Goal: Information Seeking & Learning: Learn about a topic

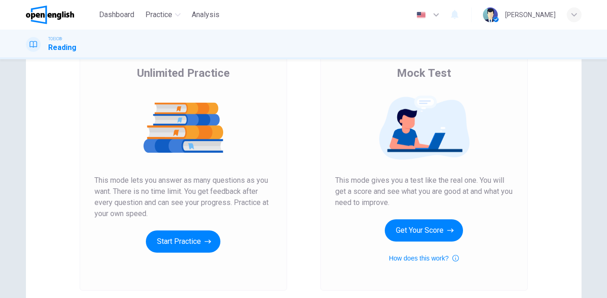
scroll to position [84, 0]
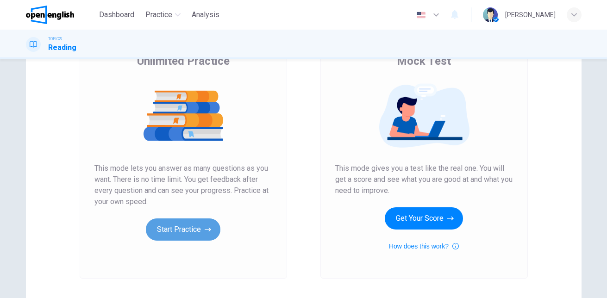
click at [189, 228] on button "Start Practice" at bounding box center [183, 230] width 75 height 22
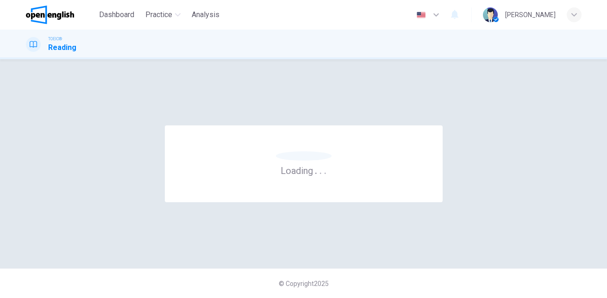
scroll to position [0, 0]
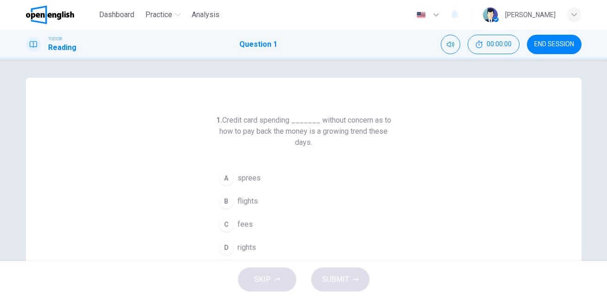
click at [204, 200] on div "1. Credit card spending _______ without concern as to how to pay back the money…" at bounding box center [304, 239] width 556 height 322
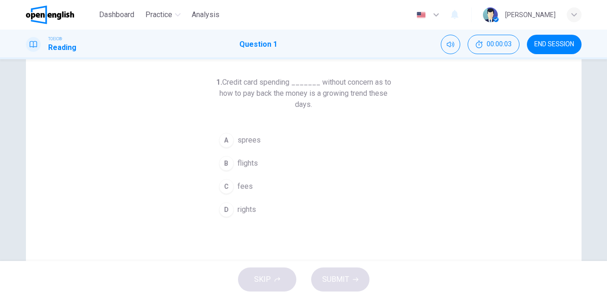
scroll to position [35, 0]
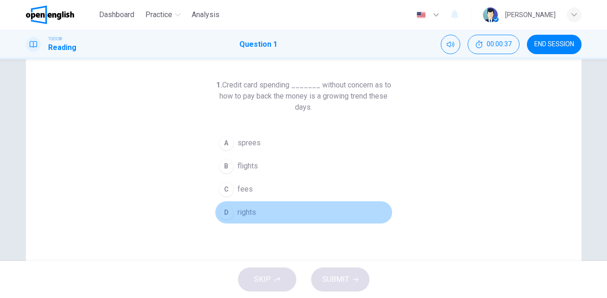
click at [225, 211] on div "D" at bounding box center [226, 212] width 15 height 15
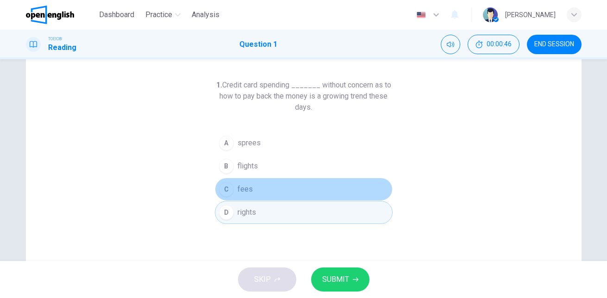
click at [259, 190] on button "C fees" at bounding box center [304, 189] width 178 height 23
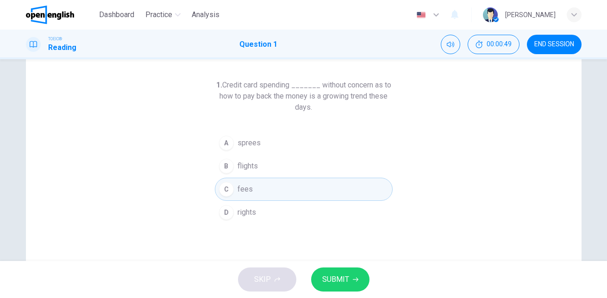
click at [334, 282] on span "SUBMIT" at bounding box center [335, 279] width 27 height 13
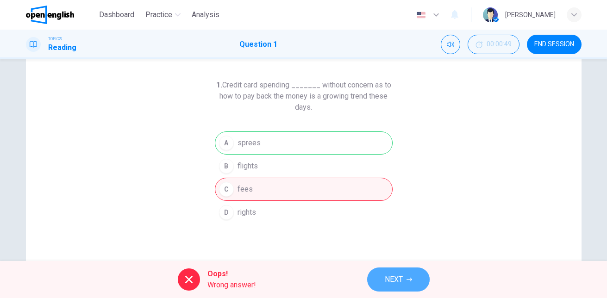
click at [402, 283] on span "NEXT" at bounding box center [394, 279] width 18 height 13
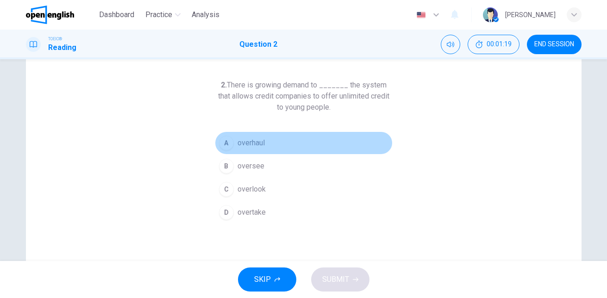
click at [240, 145] on span "overhaul" at bounding box center [251, 143] width 27 height 11
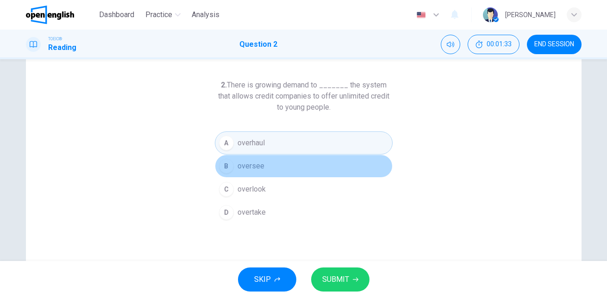
click at [264, 168] on button "B oversee" at bounding box center [304, 166] width 178 height 23
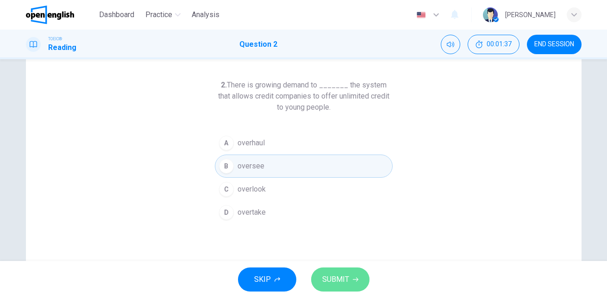
click at [330, 270] on button "SUBMIT" at bounding box center [340, 280] width 58 height 24
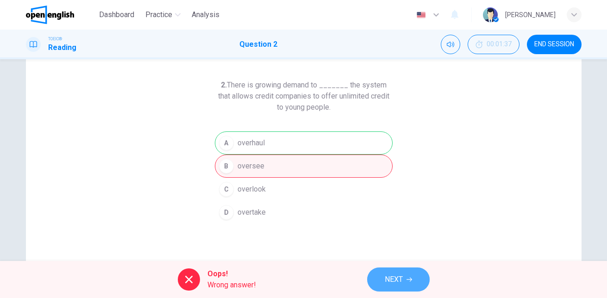
click at [401, 283] on span "NEXT" at bounding box center [394, 279] width 18 height 13
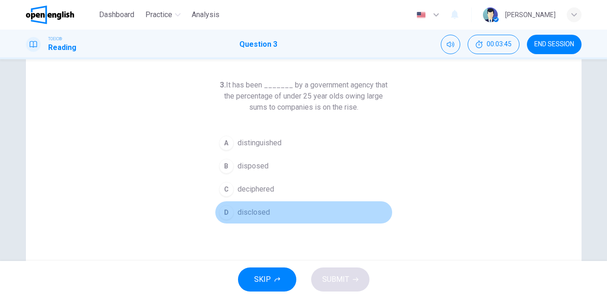
click at [238, 212] on span "disclosed" at bounding box center [254, 212] width 32 height 11
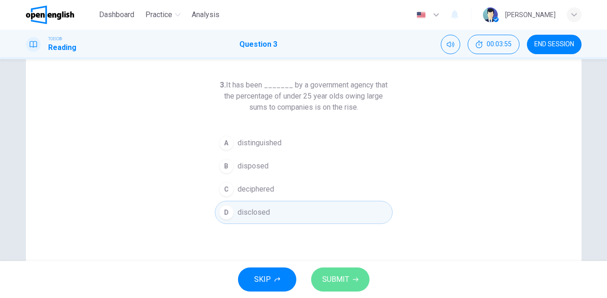
click at [334, 282] on span "SUBMIT" at bounding box center [335, 279] width 27 height 13
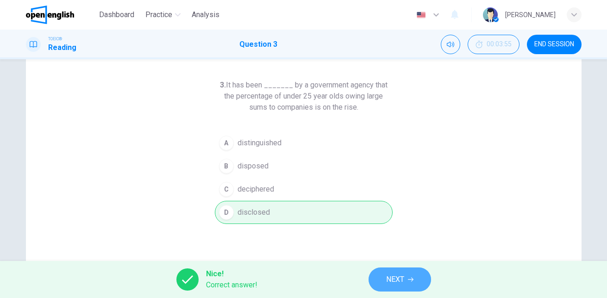
click at [382, 284] on button "NEXT" at bounding box center [400, 280] width 63 height 24
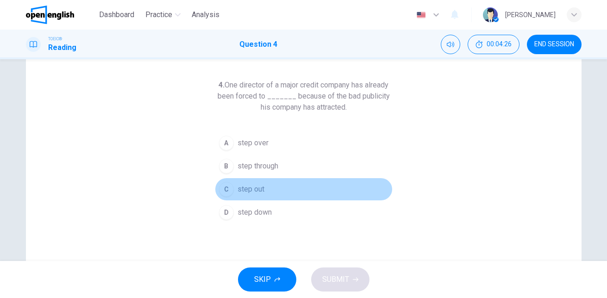
click at [220, 187] on div "C" at bounding box center [226, 189] width 15 height 15
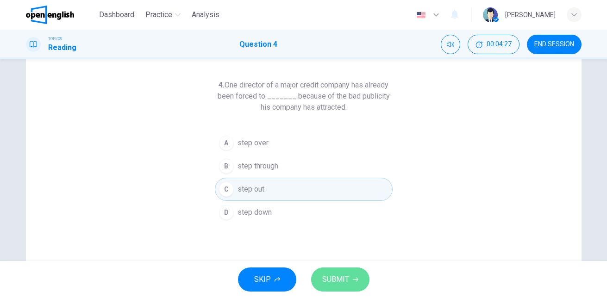
click at [327, 275] on span "SUBMIT" at bounding box center [335, 279] width 27 height 13
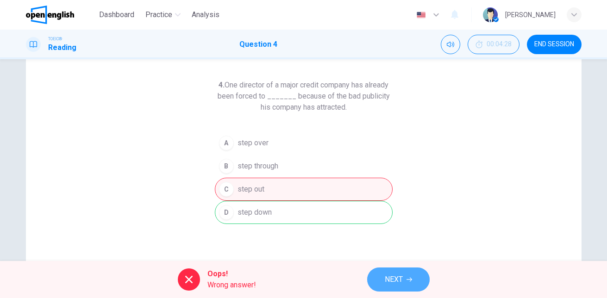
click at [398, 271] on button "NEXT" at bounding box center [398, 280] width 63 height 24
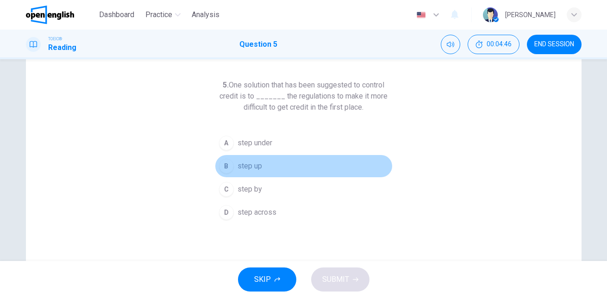
click at [238, 166] on span "step up" at bounding box center [250, 166] width 25 height 11
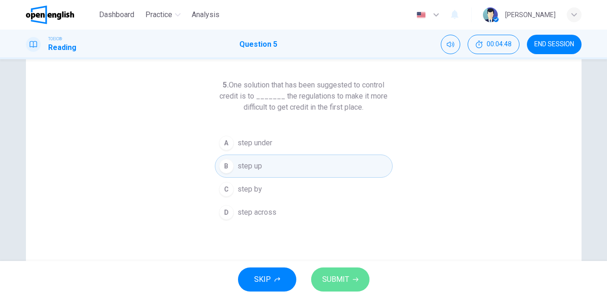
click at [334, 283] on span "SUBMIT" at bounding box center [335, 279] width 27 height 13
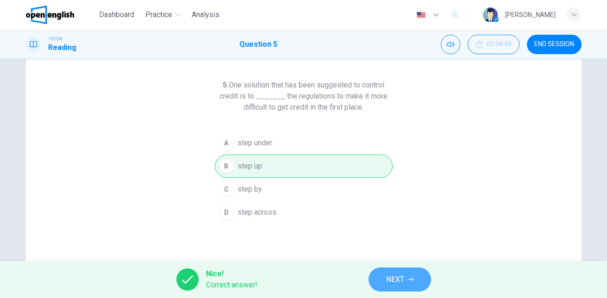
click at [400, 275] on span "NEXT" at bounding box center [395, 279] width 18 height 13
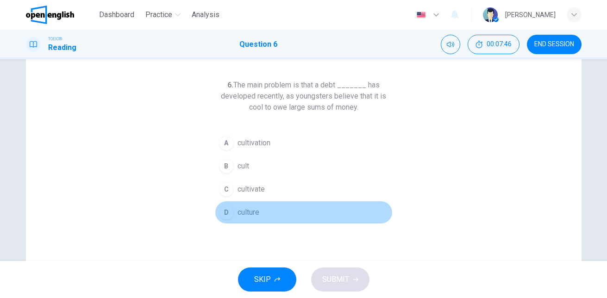
click at [247, 212] on span "culture" at bounding box center [249, 212] width 22 height 11
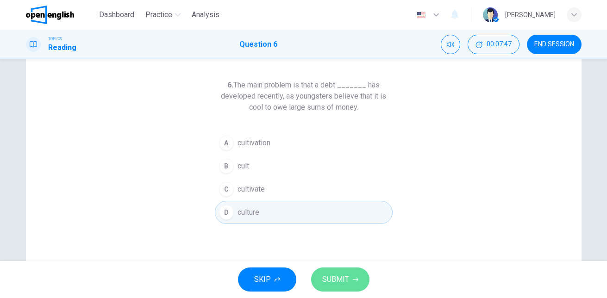
click at [339, 282] on span "SUBMIT" at bounding box center [335, 279] width 27 height 13
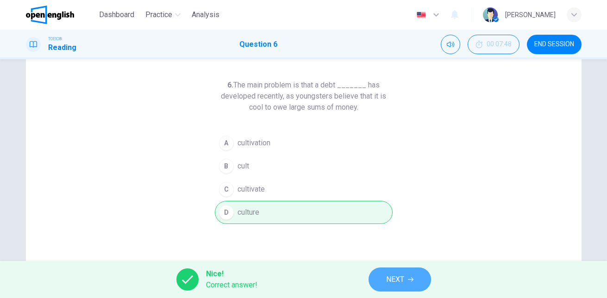
click at [388, 271] on button "NEXT" at bounding box center [400, 280] width 63 height 24
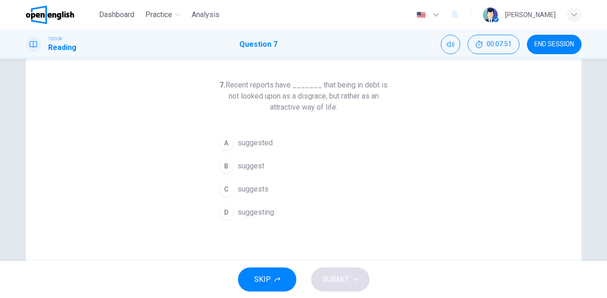
click at [246, 139] on span "suggested" at bounding box center [255, 143] width 35 height 11
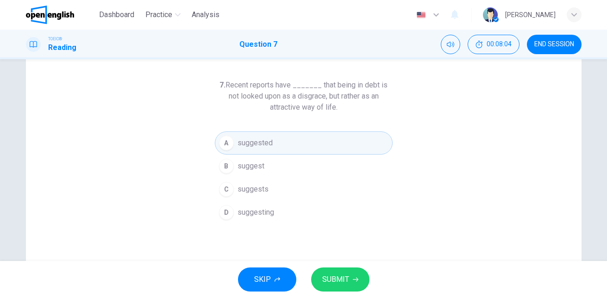
click at [347, 283] on span "SUBMIT" at bounding box center [335, 279] width 27 height 13
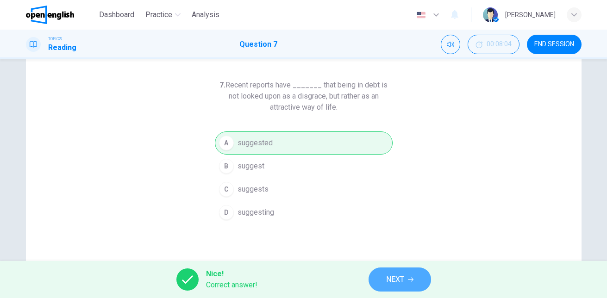
click at [415, 275] on button "NEXT" at bounding box center [400, 280] width 63 height 24
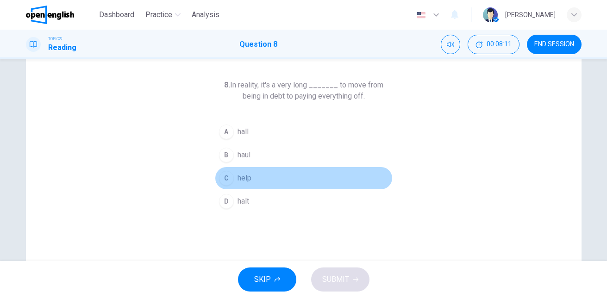
click at [238, 178] on span "help" at bounding box center [245, 178] width 14 height 11
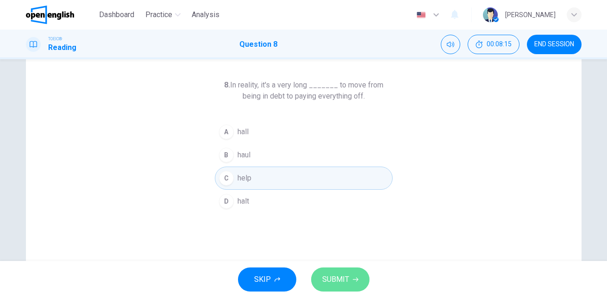
click at [338, 282] on span "SUBMIT" at bounding box center [335, 279] width 27 height 13
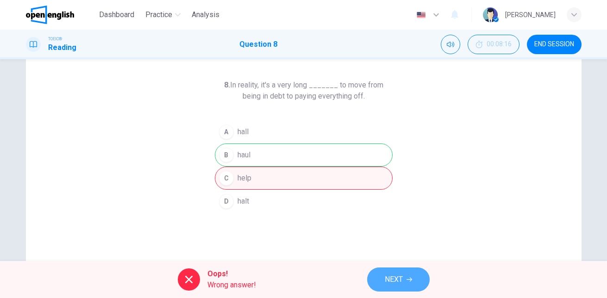
click at [391, 274] on span "NEXT" at bounding box center [394, 279] width 18 height 13
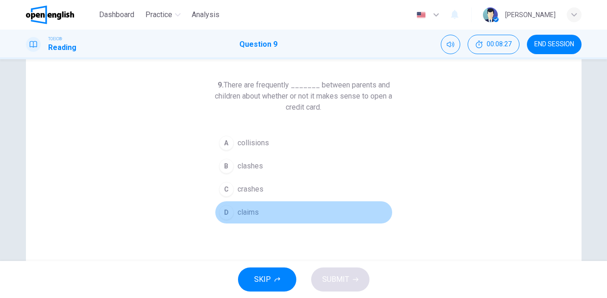
click at [240, 210] on span "claims" at bounding box center [248, 212] width 21 height 11
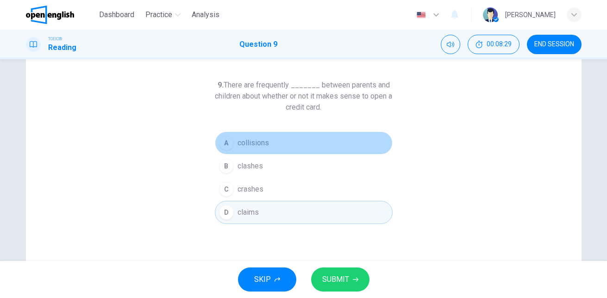
click at [260, 140] on span "collisions" at bounding box center [253, 143] width 31 height 11
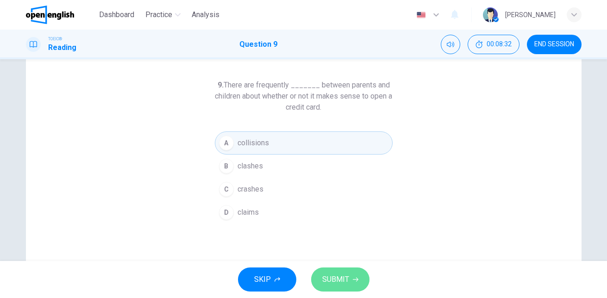
click at [337, 281] on span "SUBMIT" at bounding box center [335, 279] width 27 height 13
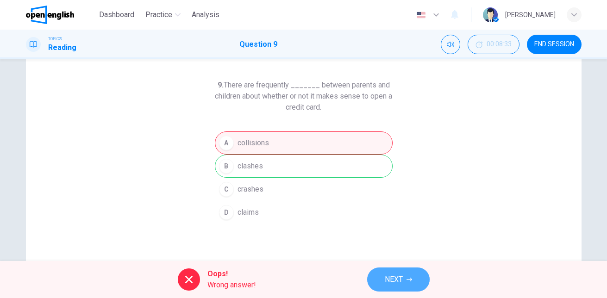
click at [398, 279] on span "NEXT" at bounding box center [394, 279] width 18 height 13
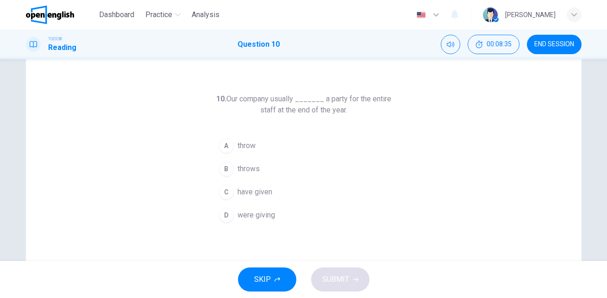
scroll to position [20, 0]
click at [449, 44] on icon "Mute" at bounding box center [450, 44] width 7 height 7
click at [449, 44] on icon "Unmute" at bounding box center [450, 44] width 7 height 7
click at [447, 40] on button "Mute" at bounding box center [450, 44] width 19 height 19
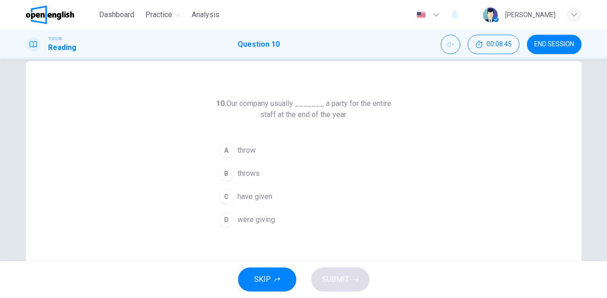
scroll to position [15, 0]
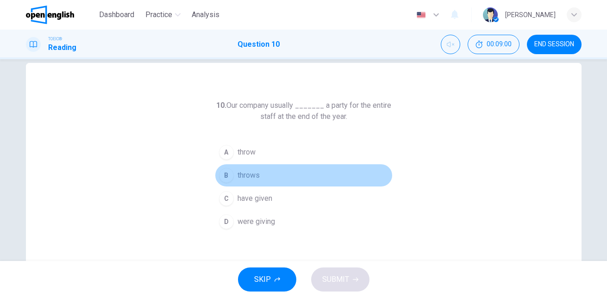
click at [239, 171] on span "throws" at bounding box center [249, 175] width 22 height 11
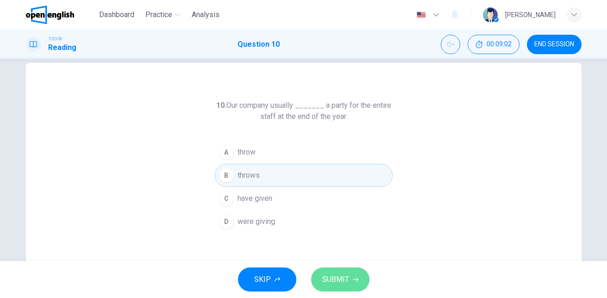
click at [335, 275] on span "SUBMIT" at bounding box center [335, 279] width 27 height 13
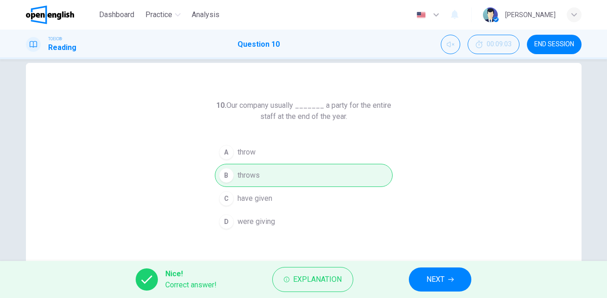
click at [250, 176] on div "A throw B throws C have given D were giving" at bounding box center [304, 187] width 178 height 93
drag, startPoint x: 261, startPoint y: 175, endPoint x: 232, endPoint y: 175, distance: 28.7
click at [232, 175] on div "A throw B throws C have given D were giving" at bounding box center [304, 187] width 178 height 93
click at [442, 278] on span "NEXT" at bounding box center [436, 279] width 18 height 13
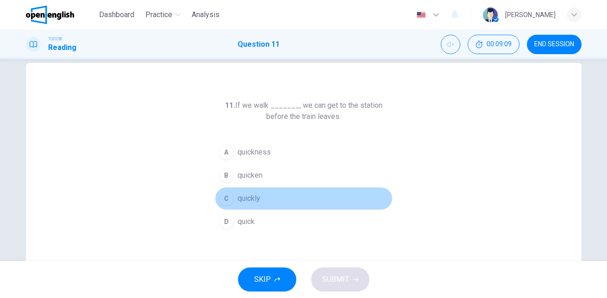
click at [241, 202] on span "quickly" at bounding box center [249, 198] width 23 height 11
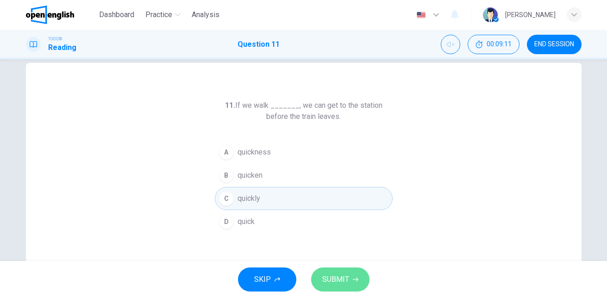
click at [334, 283] on span "SUBMIT" at bounding box center [335, 279] width 27 height 13
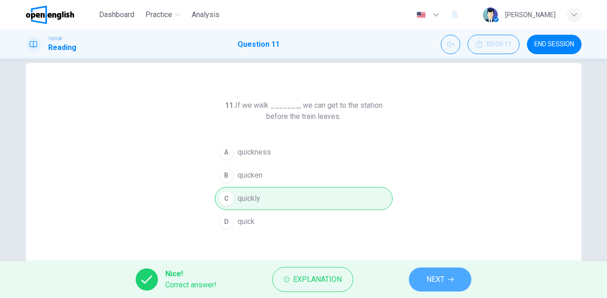
click at [435, 276] on span "NEXT" at bounding box center [436, 279] width 18 height 13
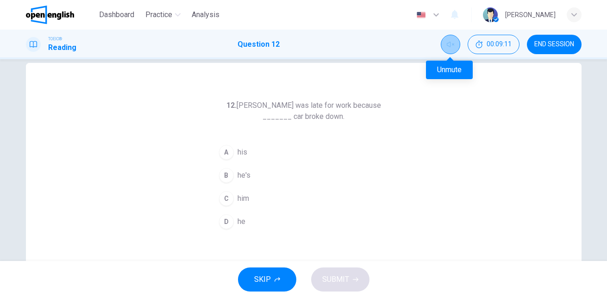
click at [448, 41] on icon "Unmute" at bounding box center [450, 44] width 7 height 7
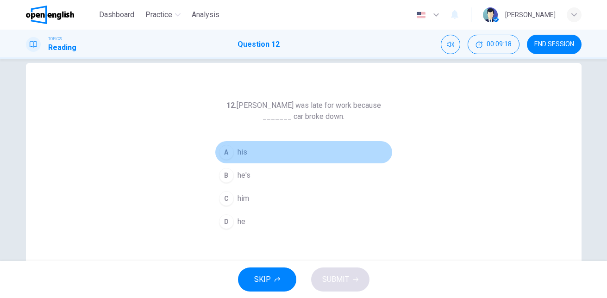
click at [238, 156] on span "his" at bounding box center [243, 152] width 10 height 11
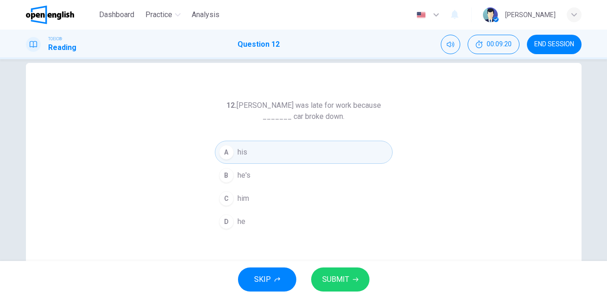
click at [355, 273] on button "SUBMIT" at bounding box center [340, 280] width 58 height 24
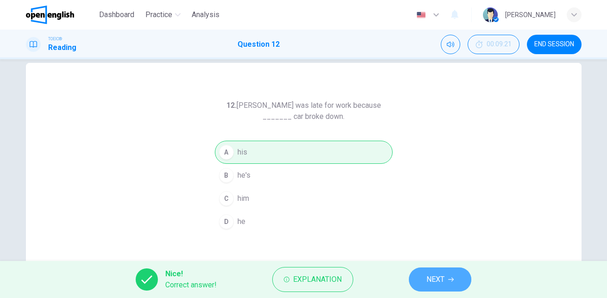
click at [439, 286] on span "NEXT" at bounding box center [436, 279] width 18 height 13
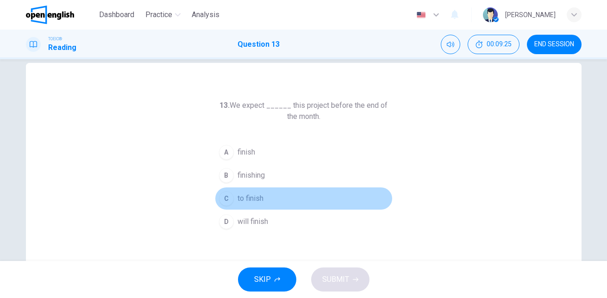
click at [228, 193] on div "C" at bounding box center [226, 198] width 15 height 15
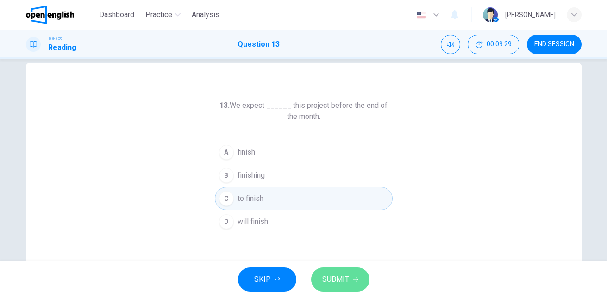
click at [344, 276] on span "SUBMIT" at bounding box center [335, 279] width 27 height 13
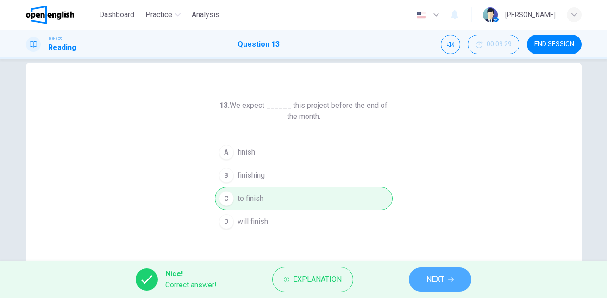
click at [423, 280] on button "NEXT" at bounding box center [440, 280] width 63 height 24
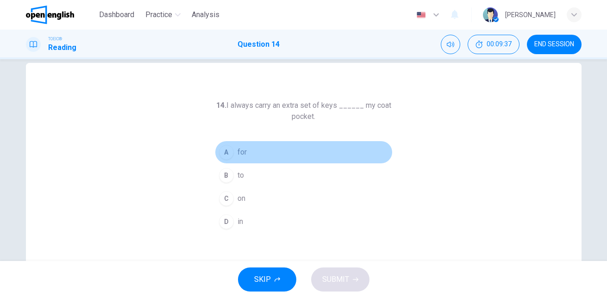
click at [240, 152] on span "for" at bounding box center [242, 152] width 9 height 11
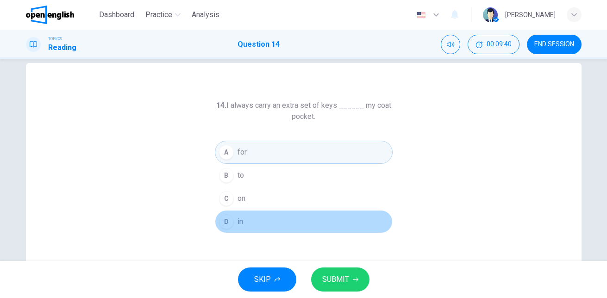
click at [230, 220] on div "D" at bounding box center [226, 221] width 15 height 15
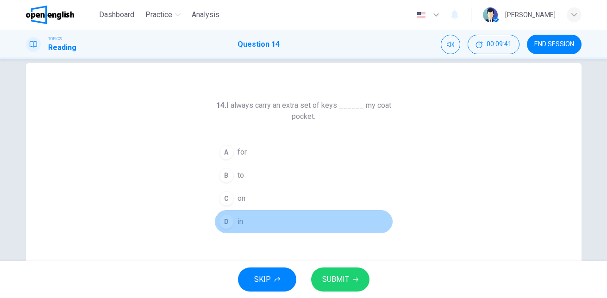
click at [272, 216] on button "D in" at bounding box center [304, 221] width 178 height 23
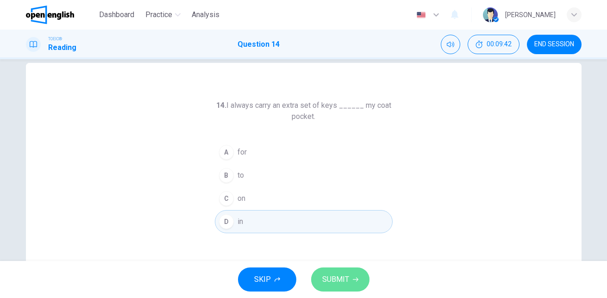
click at [346, 274] on span "SUBMIT" at bounding box center [335, 279] width 27 height 13
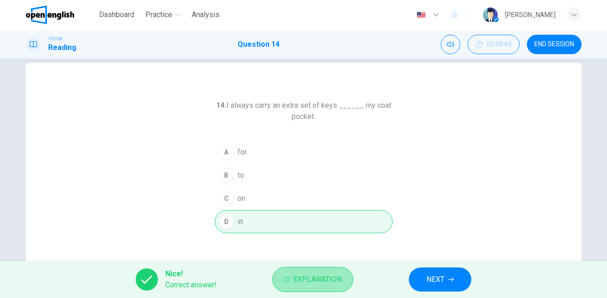
click at [338, 278] on span "Explanation" at bounding box center [317, 279] width 49 height 13
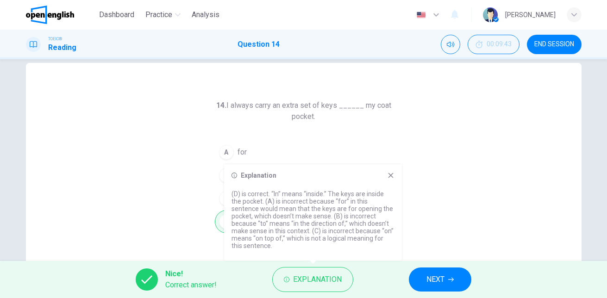
click at [390, 173] on icon at bounding box center [390, 175] width 7 height 7
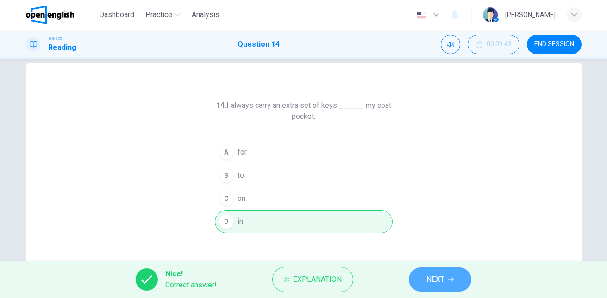
click at [428, 275] on span "NEXT" at bounding box center [436, 279] width 18 height 13
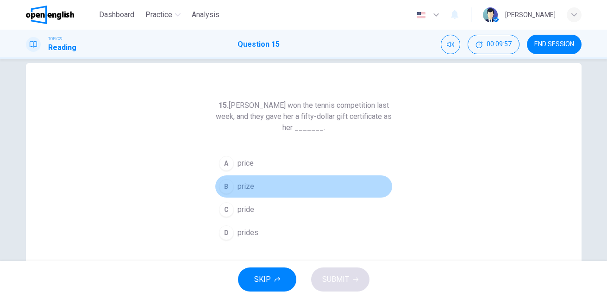
click at [240, 187] on span "prize" at bounding box center [246, 186] width 17 height 11
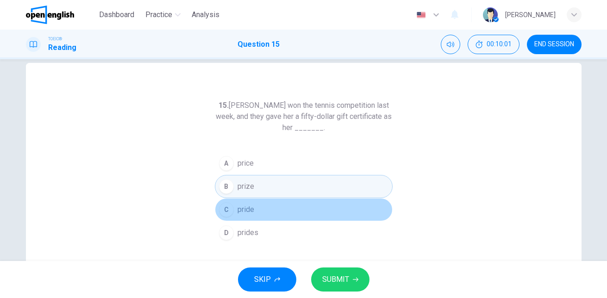
click at [234, 210] on button "C pride" at bounding box center [304, 209] width 178 height 23
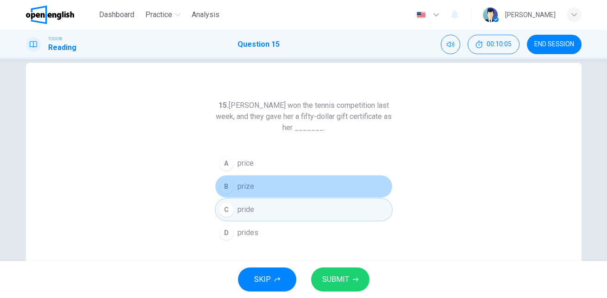
click at [240, 183] on span "prize" at bounding box center [246, 186] width 17 height 11
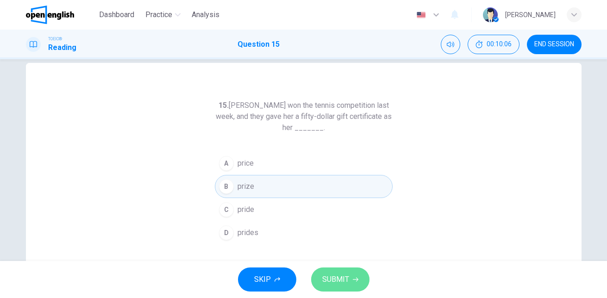
click at [334, 280] on span "SUBMIT" at bounding box center [335, 279] width 27 height 13
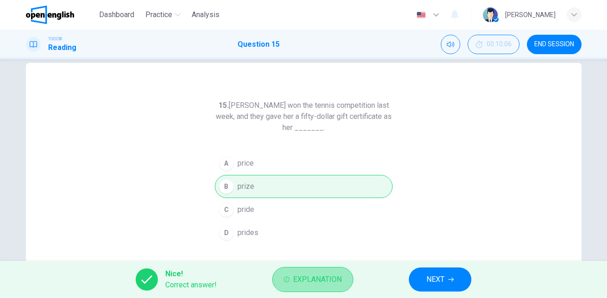
click at [329, 282] on span "Explanation" at bounding box center [317, 279] width 49 height 13
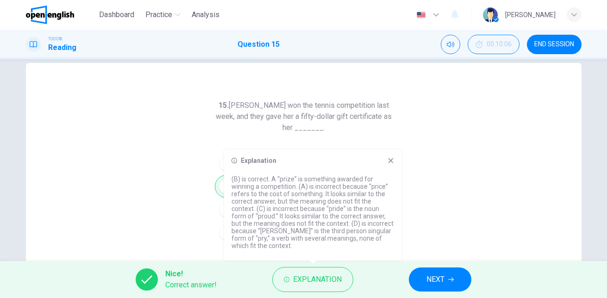
click at [392, 161] on icon at bounding box center [390, 160] width 7 height 7
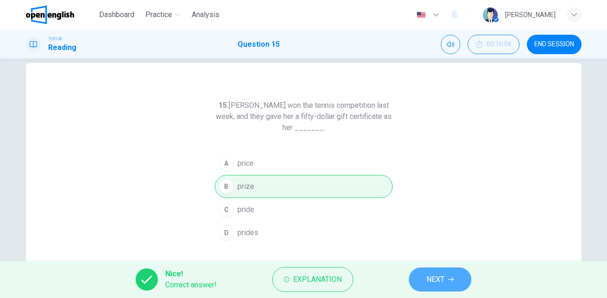
click at [432, 280] on span "NEXT" at bounding box center [436, 279] width 18 height 13
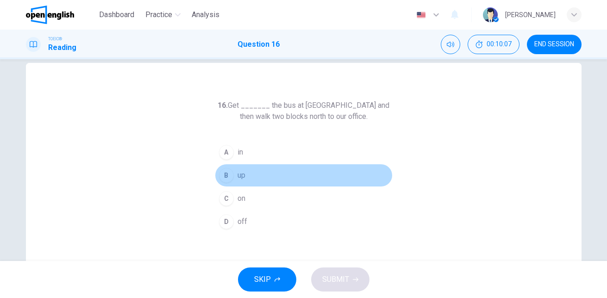
click at [239, 170] on span "up" at bounding box center [242, 175] width 8 height 11
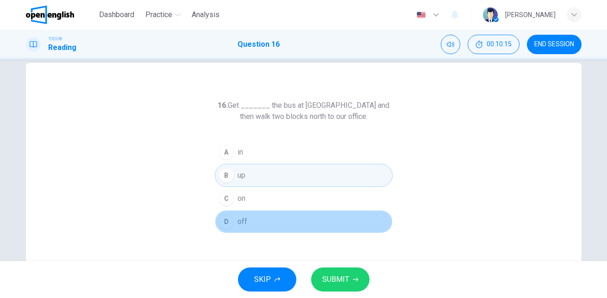
click at [242, 216] on button "D off" at bounding box center [304, 221] width 178 height 23
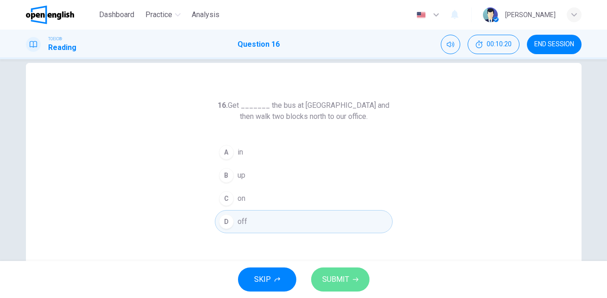
click at [337, 274] on span "SUBMIT" at bounding box center [335, 279] width 27 height 13
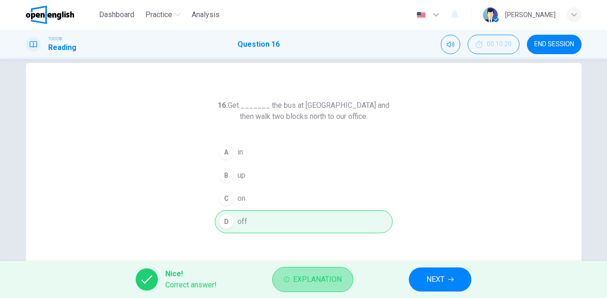
click at [329, 285] on span "Explanation" at bounding box center [317, 279] width 49 height 13
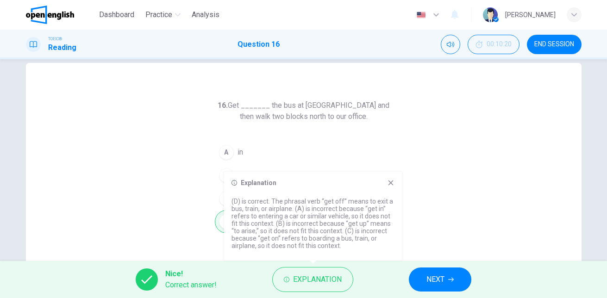
click at [390, 182] on icon at bounding box center [391, 183] width 5 height 5
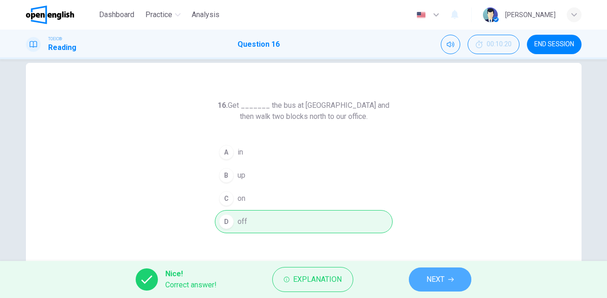
click at [438, 271] on button "NEXT" at bounding box center [440, 280] width 63 height 24
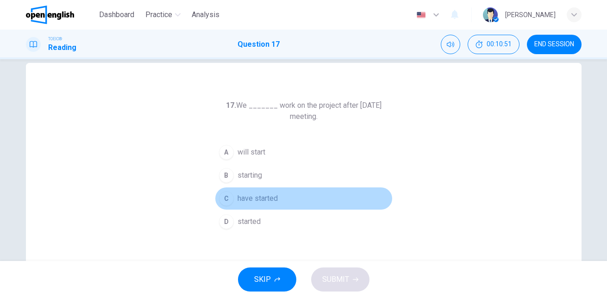
click at [267, 202] on span "have started" at bounding box center [258, 198] width 40 height 11
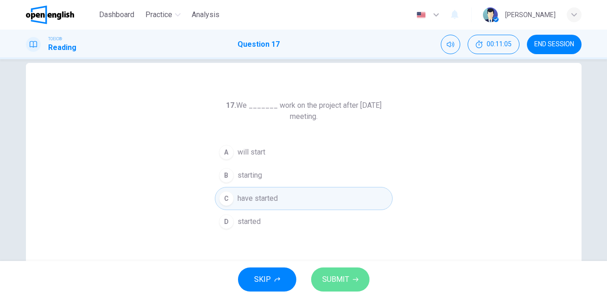
click at [333, 274] on span "SUBMIT" at bounding box center [335, 279] width 27 height 13
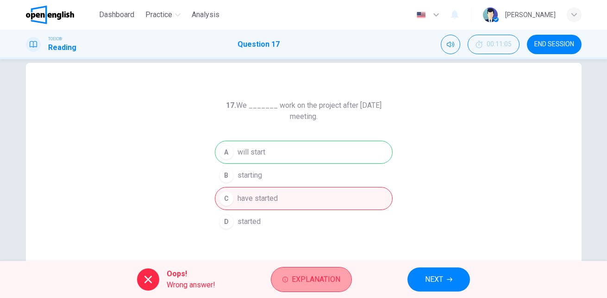
click at [316, 279] on span "Explanation" at bounding box center [316, 279] width 49 height 13
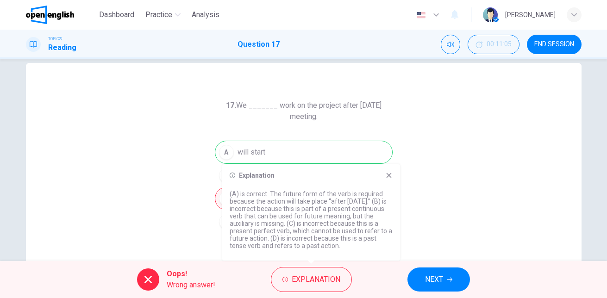
click at [388, 174] on icon at bounding box center [389, 175] width 5 height 5
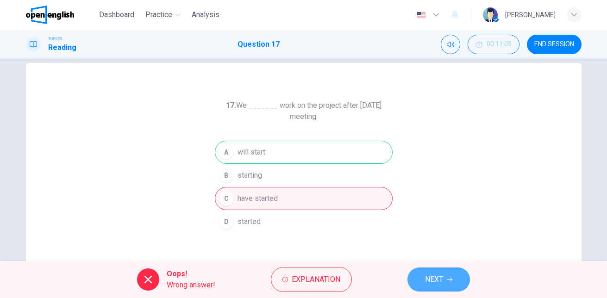
click at [424, 273] on button "NEXT" at bounding box center [439, 280] width 63 height 24
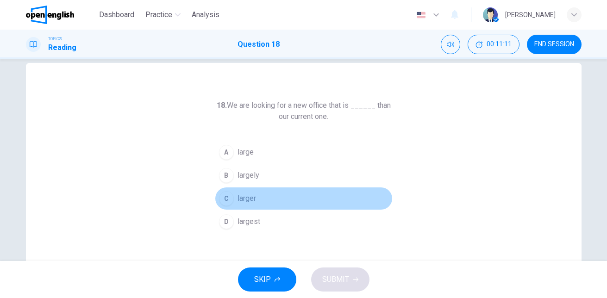
click at [245, 200] on span "larger" at bounding box center [247, 198] width 19 height 11
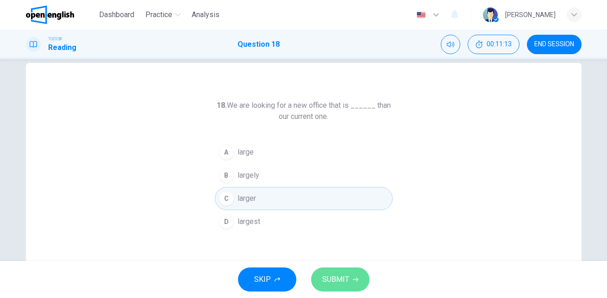
click at [334, 271] on button "SUBMIT" at bounding box center [340, 280] width 58 height 24
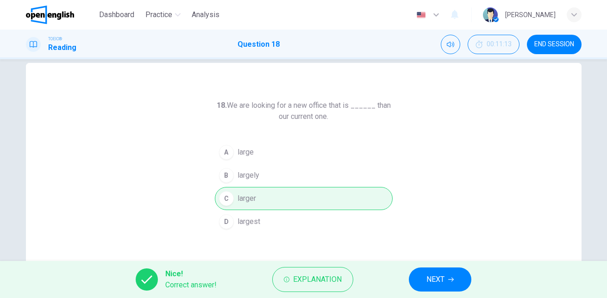
click at [554, 46] on span "END SESSION" at bounding box center [555, 44] width 40 height 7
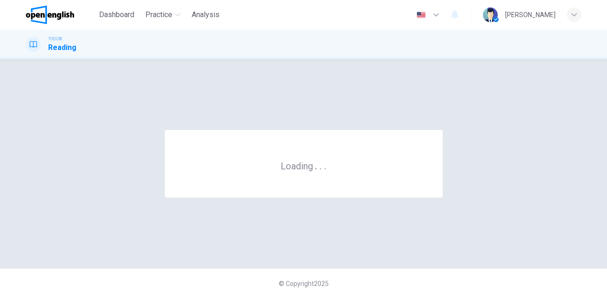
scroll to position [0, 0]
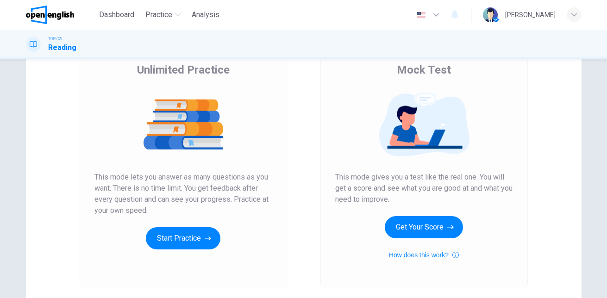
scroll to position [79, 0]
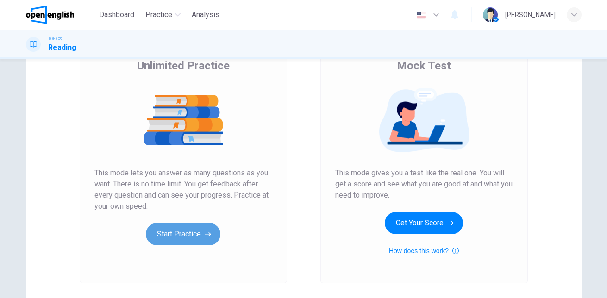
click at [180, 233] on button "Start Practice" at bounding box center [183, 234] width 75 height 22
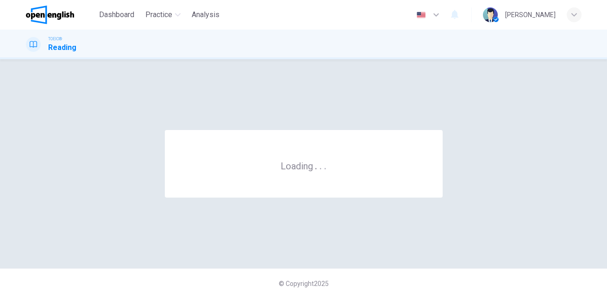
scroll to position [0, 0]
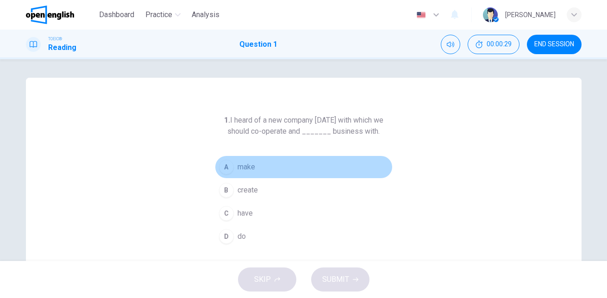
click at [241, 173] on button "A make" at bounding box center [304, 167] width 178 height 23
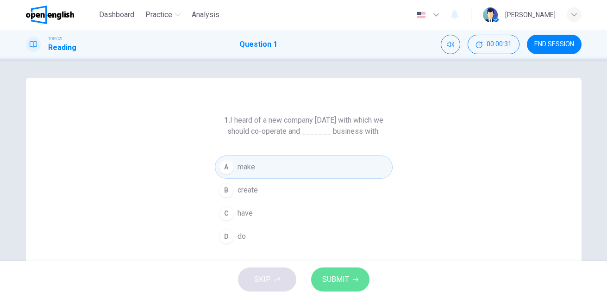
click at [337, 276] on span "SUBMIT" at bounding box center [335, 279] width 27 height 13
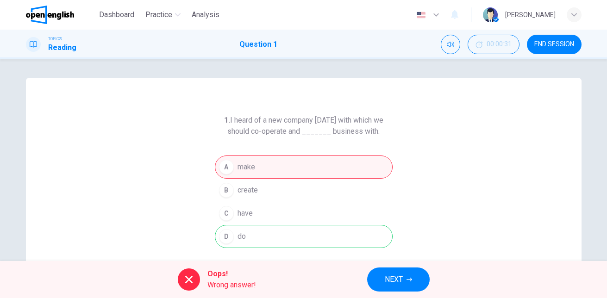
scroll to position [50, 0]
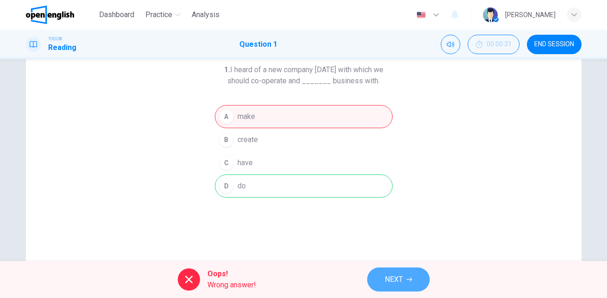
click at [386, 278] on span "NEXT" at bounding box center [394, 279] width 18 height 13
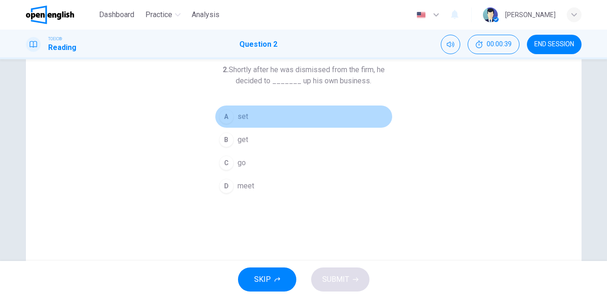
click at [225, 115] on div "A" at bounding box center [226, 116] width 15 height 15
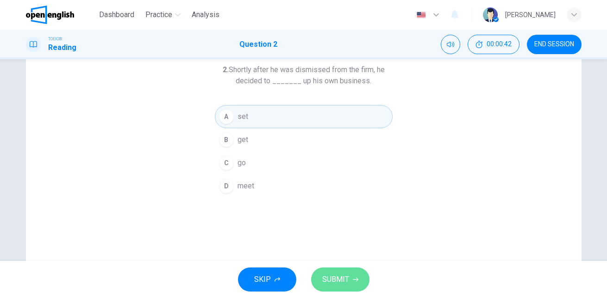
click at [342, 283] on span "SUBMIT" at bounding box center [335, 279] width 27 height 13
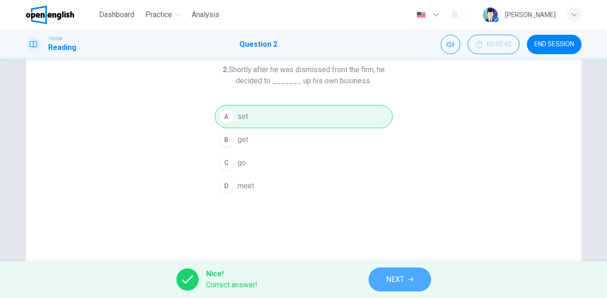
click at [405, 284] on button "NEXT" at bounding box center [400, 280] width 63 height 24
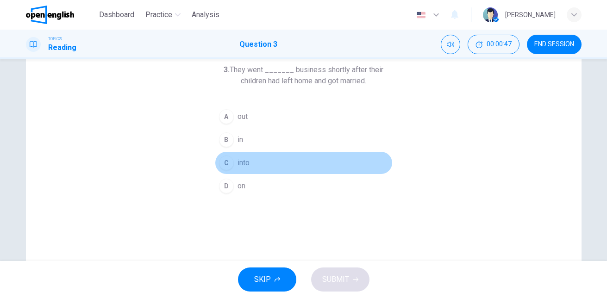
click at [233, 167] on button "C into" at bounding box center [304, 162] width 178 height 23
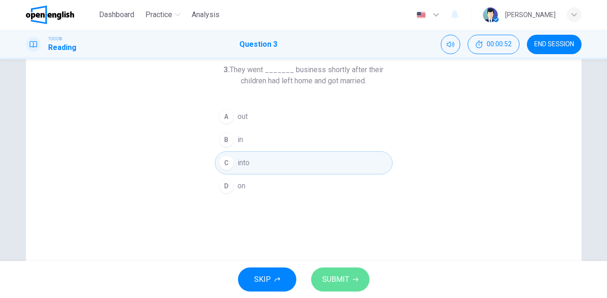
click at [348, 276] on span "SUBMIT" at bounding box center [335, 279] width 27 height 13
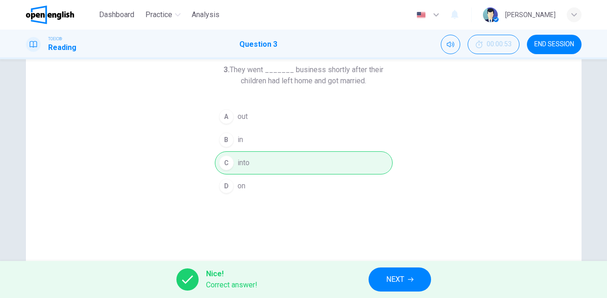
click at [393, 274] on span "NEXT" at bounding box center [395, 279] width 18 height 13
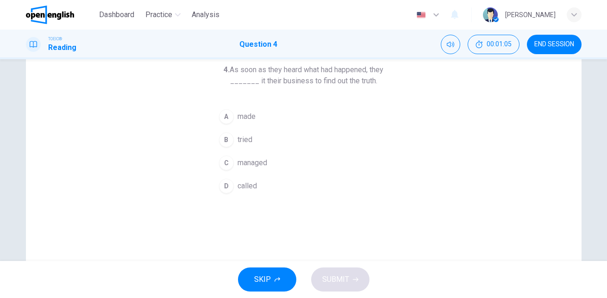
click at [254, 164] on span "managed" at bounding box center [253, 162] width 30 height 11
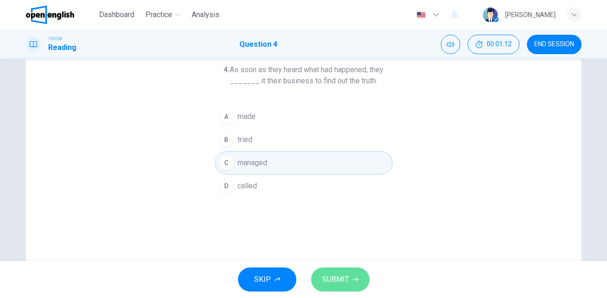
click at [337, 275] on span "SUBMIT" at bounding box center [335, 279] width 27 height 13
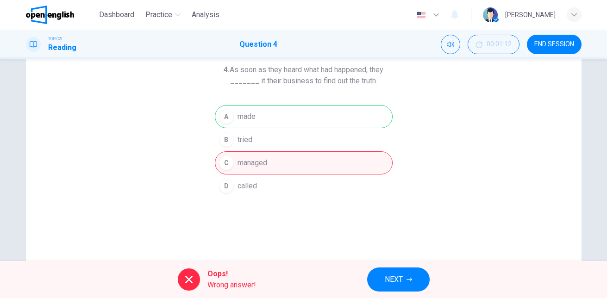
click at [365, 277] on div "Oops! Wrong answer! NEXT" at bounding box center [303, 279] width 607 height 37
click at [373, 277] on button "NEXT" at bounding box center [398, 280] width 63 height 24
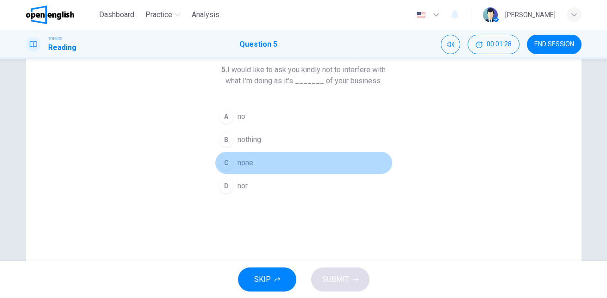
click at [253, 165] on button "C none" at bounding box center [304, 162] width 178 height 23
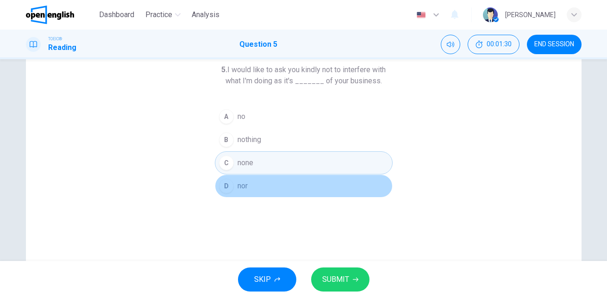
click at [252, 182] on button "D nor" at bounding box center [304, 186] width 178 height 23
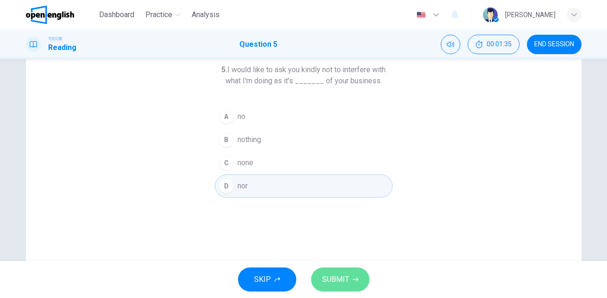
click at [348, 282] on span "SUBMIT" at bounding box center [335, 279] width 27 height 13
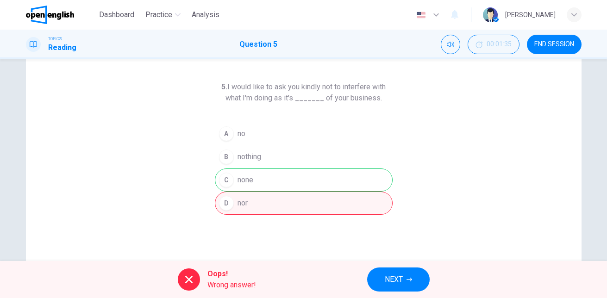
scroll to position [22, 0]
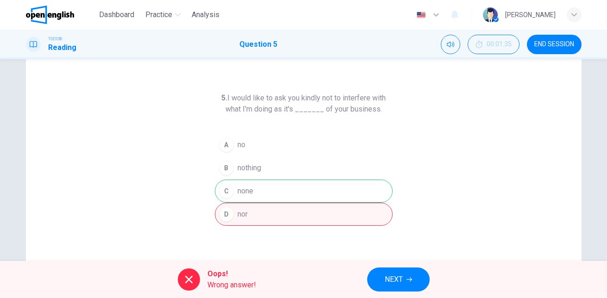
click at [372, 278] on button "NEXT" at bounding box center [398, 280] width 63 height 24
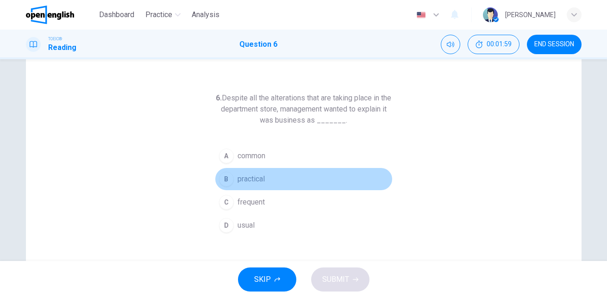
click at [251, 183] on span "practical" at bounding box center [251, 179] width 27 height 11
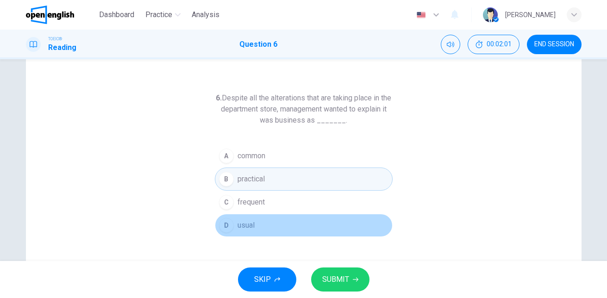
click at [252, 228] on span "usual" at bounding box center [246, 225] width 17 height 11
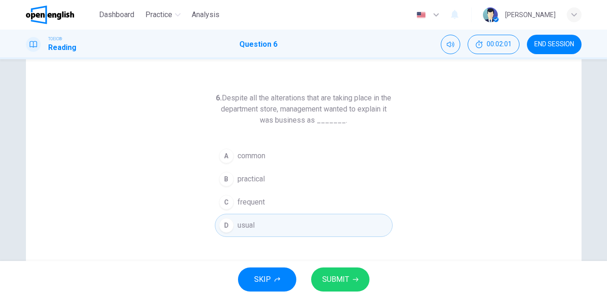
click at [334, 277] on span "SUBMIT" at bounding box center [335, 279] width 27 height 13
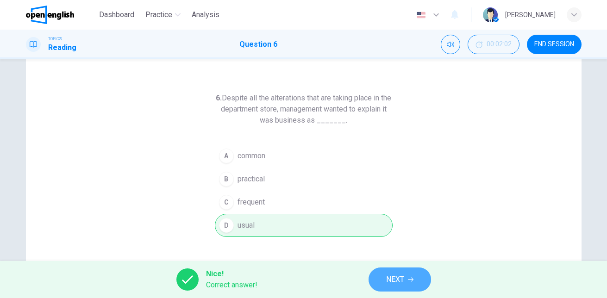
click at [386, 283] on span "NEXT" at bounding box center [395, 279] width 18 height 13
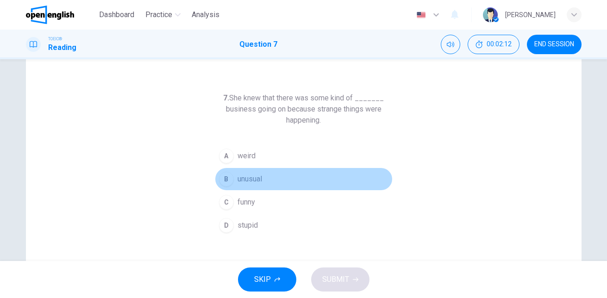
click at [260, 172] on button "B unusual" at bounding box center [304, 179] width 178 height 23
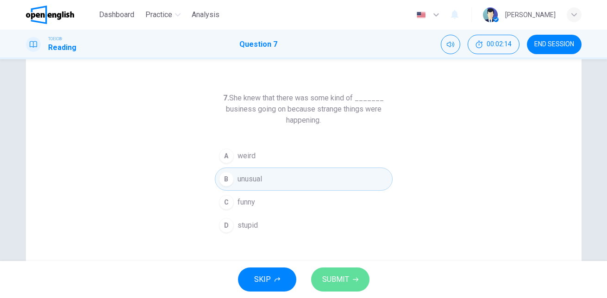
click at [342, 279] on span "SUBMIT" at bounding box center [335, 279] width 27 height 13
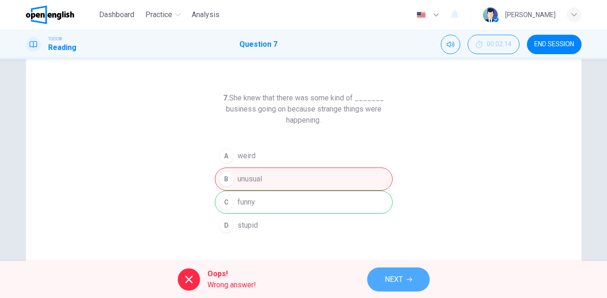
click at [393, 281] on span "NEXT" at bounding box center [394, 279] width 18 height 13
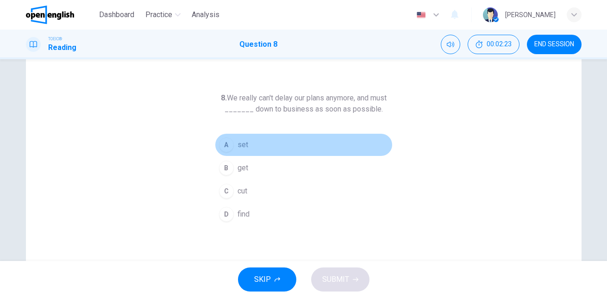
click at [244, 147] on span "set" at bounding box center [243, 144] width 11 height 11
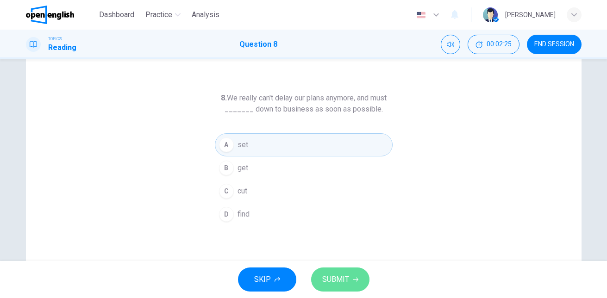
click at [341, 277] on span "SUBMIT" at bounding box center [335, 279] width 27 height 13
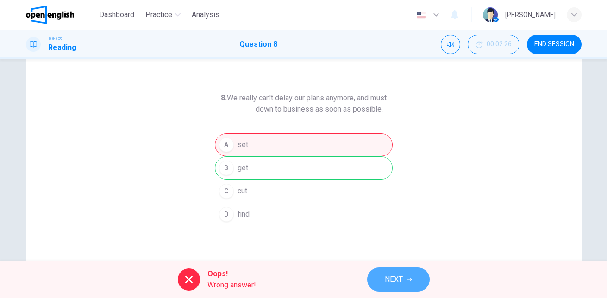
click at [384, 288] on button "NEXT" at bounding box center [398, 280] width 63 height 24
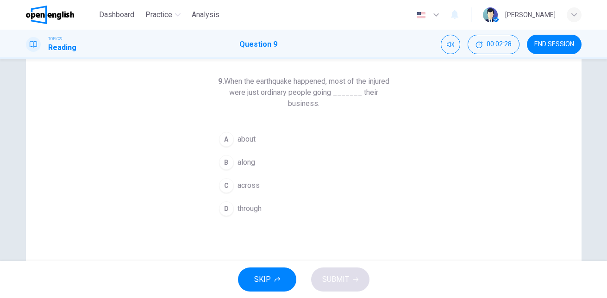
scroll to position [30, 0]
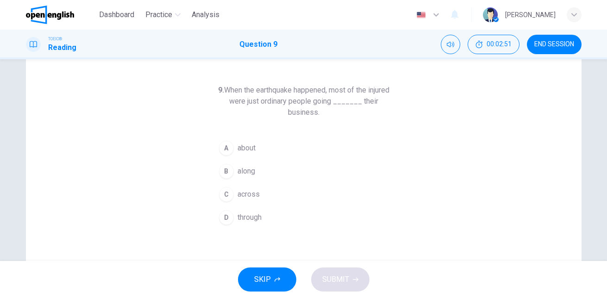
click at [222, 98] on h6 "9. When the earthquake happened, most of the injured were just ordinary people …" at bounding box center [304, 101] width 178 height 33
click at [223, 99] on h6 "9. When the earthquake happened, most of the injured were just ordinary people …" at bounding box center [304, 101] width 178 height 33
drag, startPoint x: 213, startPoint y: 103, endPoint x: 239, endPoint y: 103, distance: 26.4
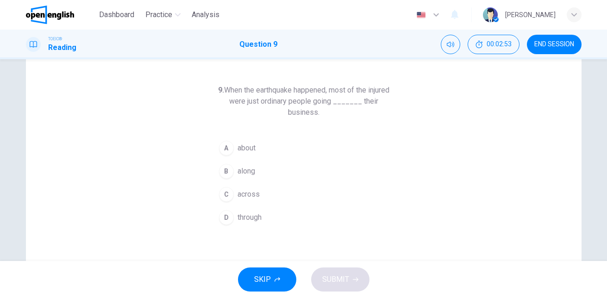
click at [239, 103] on h6 "9. When the earthquake happened, most of the injured were just ordinary people …" at bounding box center [304, 101] width 178 height 33
drag, startPoint x: 239, startPoint y: 103, endPoint x: 213, endPoint y: 102, distance: 25.9
click at [215, 102] on h6 "9. When the earthquake happened, most of the injured were just ordinary people …" at bounding box center [304, 101] width 178 height 33
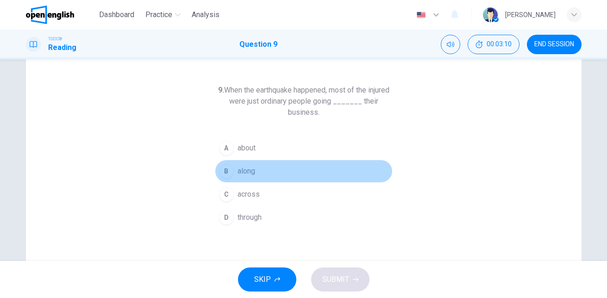
click at [250, 173] on span "along" at bounding box center [247, 171] width 18 height 11
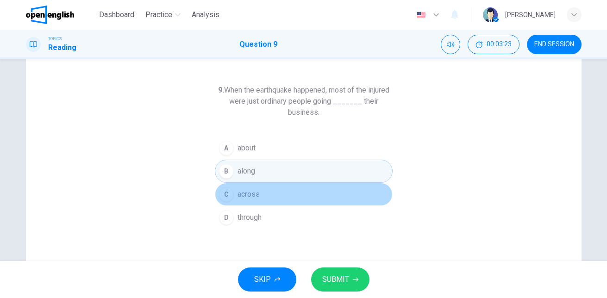
click at [255, 200] on button "C across" at bounding box center [304, 194] width 178 height 23
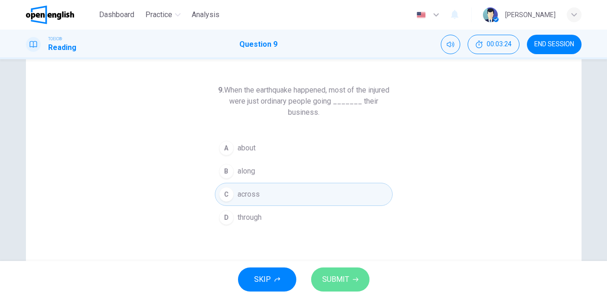
click at [338, 275] on span "SUBMIT" at bounding box center [335, 279] width 27 height 13
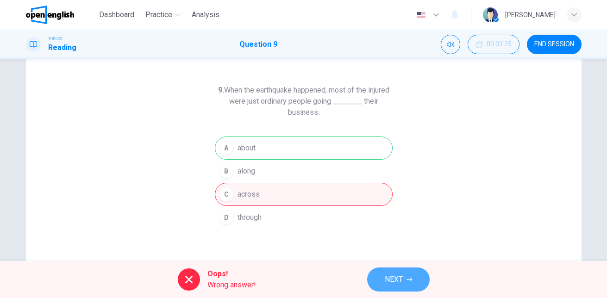
click at [383, 280] on button "NEXT" at bounding box center [398, 280] width 63 height 24
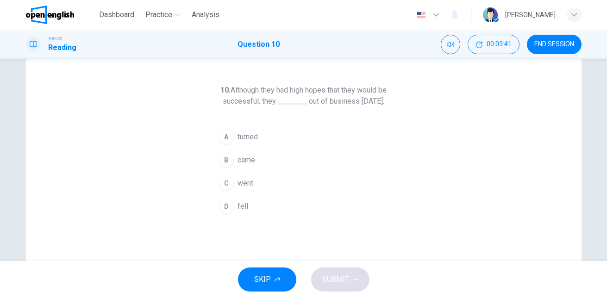
click at [244, 172] on button "B came" at bounding box center [304, 160] width 178 height 23
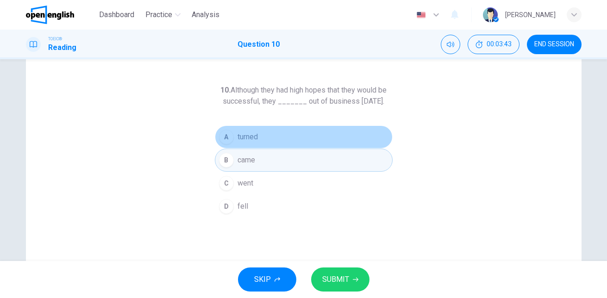
click at [263, 147] on button "A turned" at bounding box center [304, 137] width 178 height 23
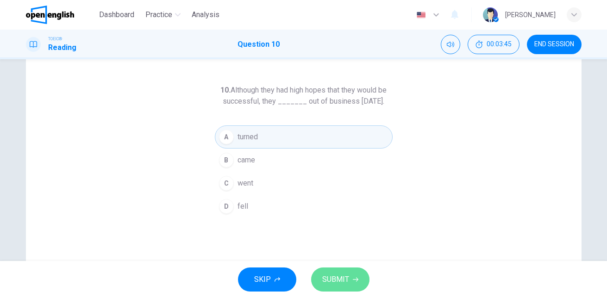
click at [339, 273] on span "SUBMIT" at bounding box center [335, 279] width 27 height 13
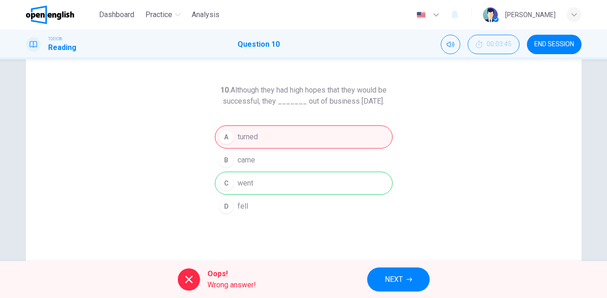
click at [386, 293] on div "Oops! Wrong answer! NEXT" at bounding box center [303, 279] width 607 height 37
click at [393, 289] on button "NEXT" at bounding box center [398, 280] width 63 height 24
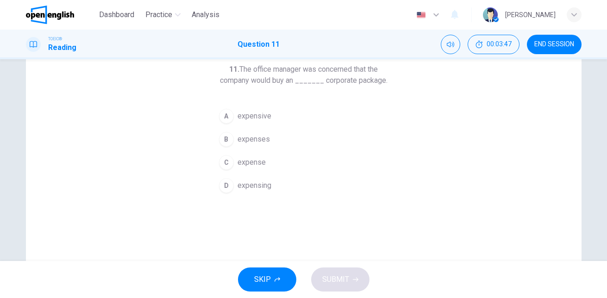
scroll to position [24, 0]
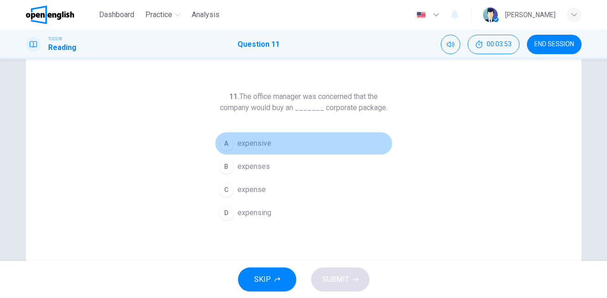
click at [250, 141] on span "expensive" at bounding box center [255, 143] width 34 height 11
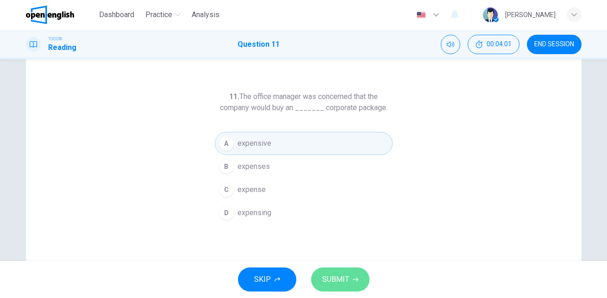
click at [336, 284] on span "SUBMIT" at bounding box center [335, 279] width 27 height 13
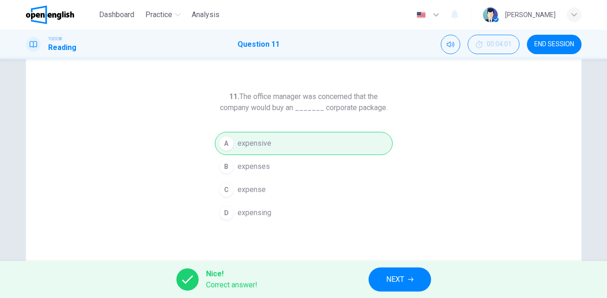
click at [367, 285] on div "Nice! Correct answer! NEXT" at bounding box center [303, 279] width 607 height 37
click at [390, 281] on span "NEXT" at bounding box center [395, 279] width 18 height 13
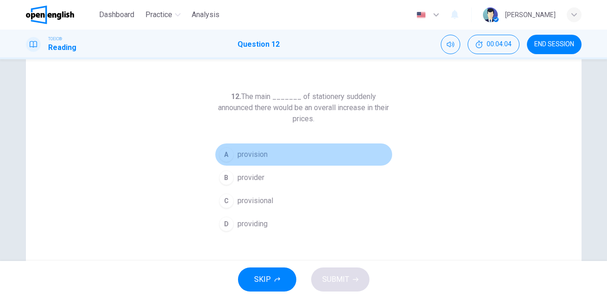
click at [251, 155] on span "provision" at bounding box center [253, 154] width 30 height 11
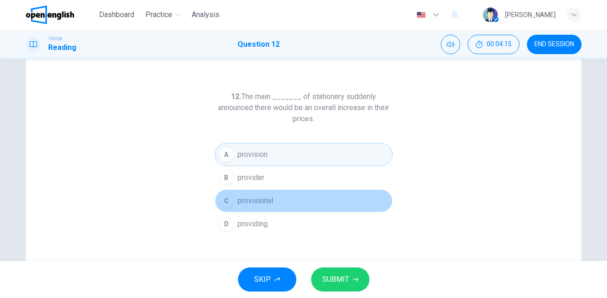
click at [272, 198] on button "C provisional" at bounding box center [304, 200] width 178 height 23
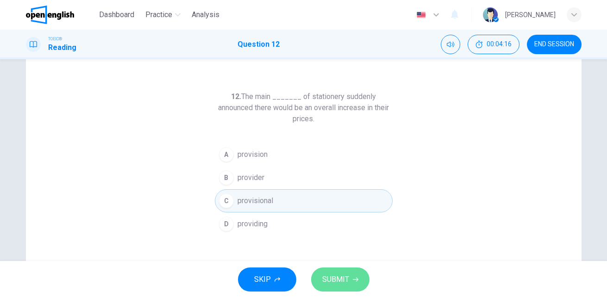
click at [335, 281] on span "SUBMIT" at bounding box center [335, 279] width 27 height 13
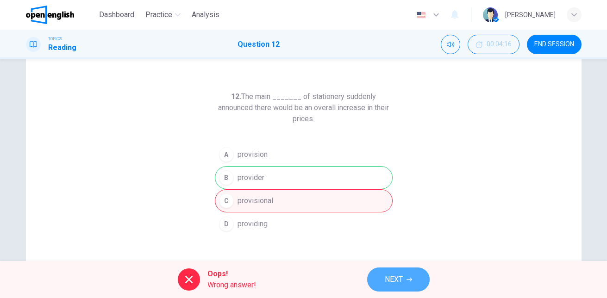
click at [394, 278] on span "NEXT" at bounding box center [394, 279] width 18 height 13
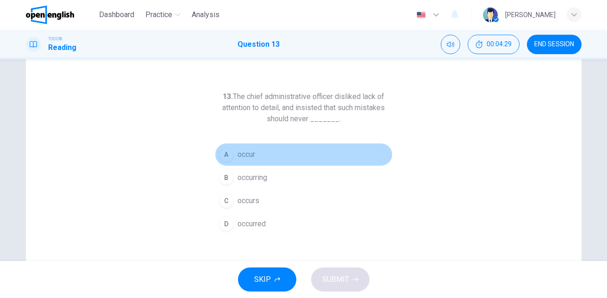
click at [251, 162] on button "A occur" at bounding box center [304, 154] width 178 height 23
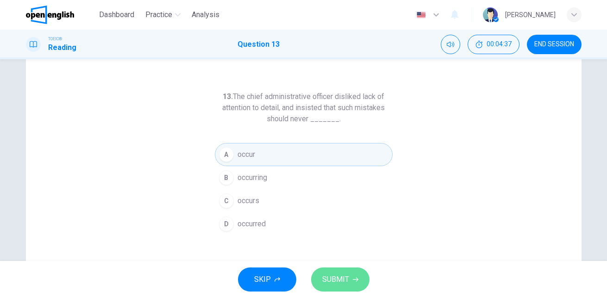
click at [340, 269] on button "SUBMIT" at bounding box center [340, 280] width 58 height 24
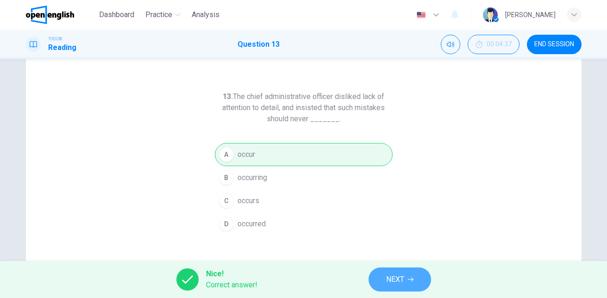
click at [383, 279] on button "NEXT" at bounding box center [400, 280] width 63 height 24
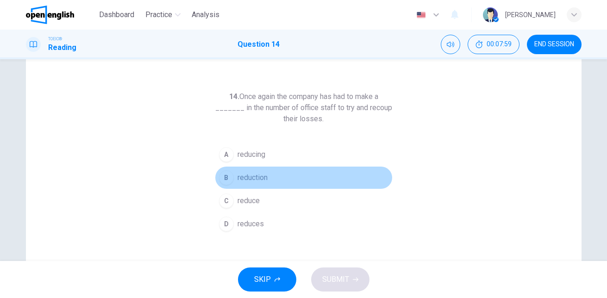
click at [250, 180] on span "reduction" at bounding box center [253, 177] width 30 height 11
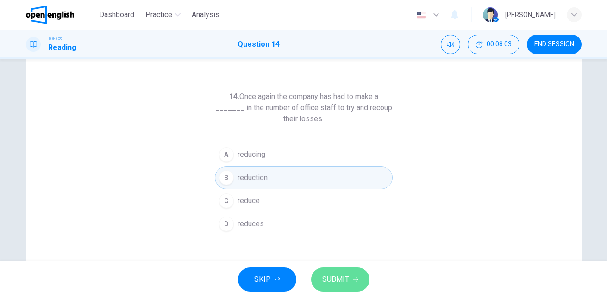
click at [353, 279] on icon "button" at bounding box center [356, 280] width 6 height 6
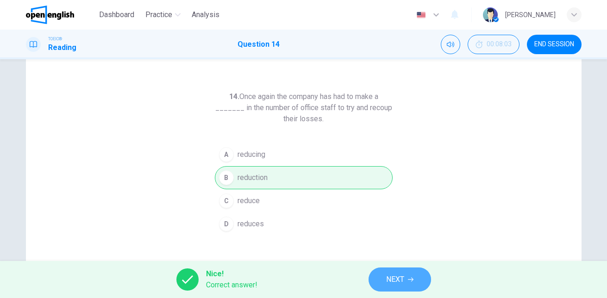
click at [379, 275] on button "NEXT" at bounding box center [400, 280] width 63 height 24
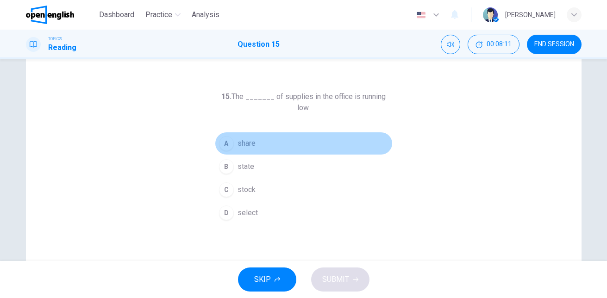
click at [253, 138] on span "share" at bounding box center [247, 143] width 18 height 11
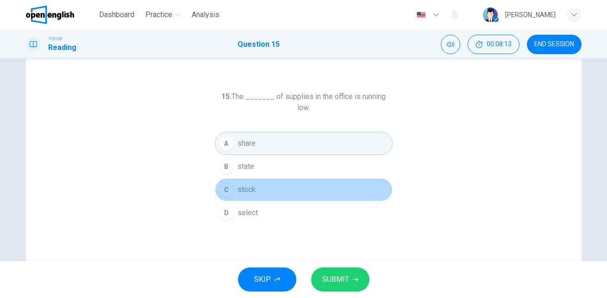
click at [239, 185] on button "C stock" at bounding box center [304, 189] width 178 height 23
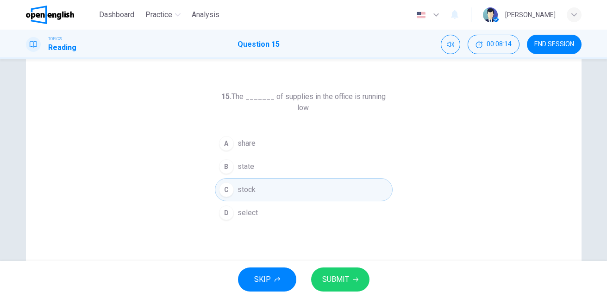
click at [353, 284] on button "SUBMIT" at bounding box center [340, 280] width 58 height 24
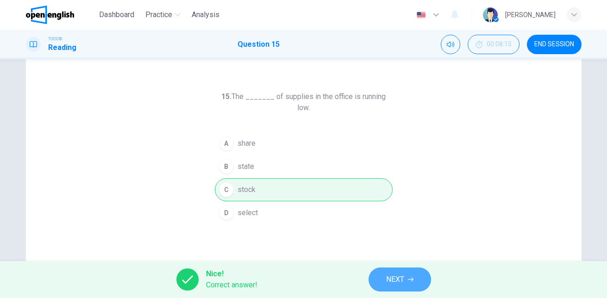
click at [385, 284] on button "NEXT" at bounding box center [400, 280] width 63 height 24
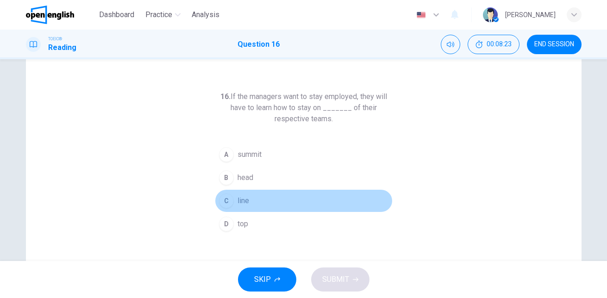
click at [239, 198] on span "line" at bounding box center [244, 200] width 12 height 11
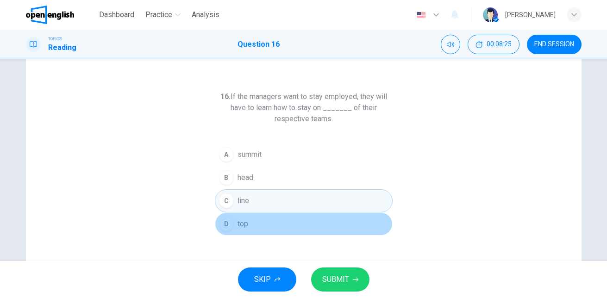
click at [238, 220] on span "top" at bounding box center [243, 224] width 11 height 11
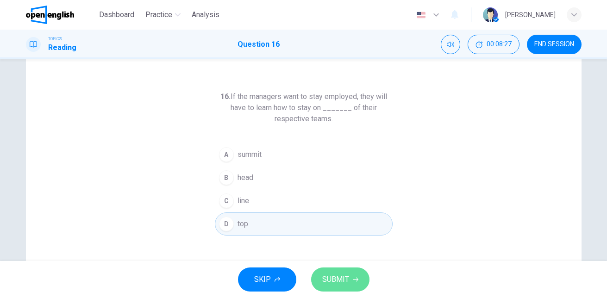
click at [340, 284] on span "SUBMIT" at bounding box center [335, 279] width 27 height 13
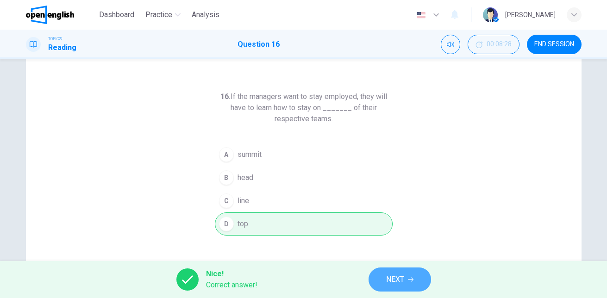
click at [378, 279] on button "NEXT" at bounding box center [400, 280] width 63 height 24
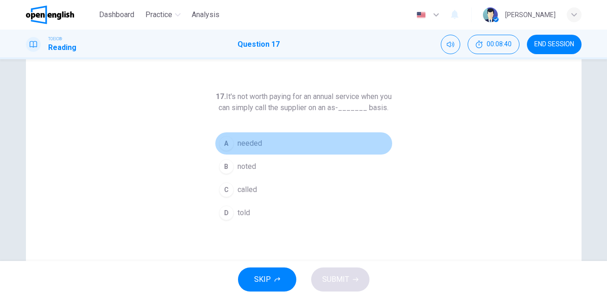
click at [254, 149] on span "needed" at bounding box center [250, 143] width 25 height 11
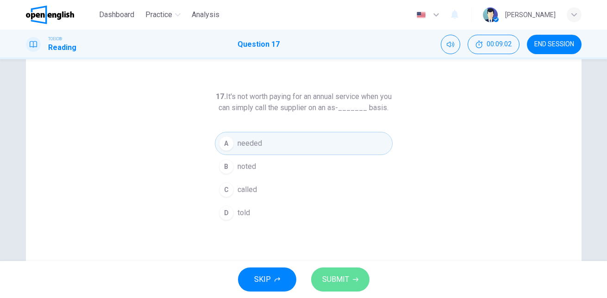
click at [352, 274] on button "SUBMIT" at bounding box center [340, 280] width 58 height 24
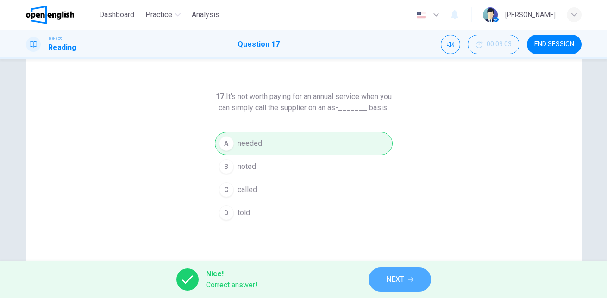
click at [379, 278] on button "NEXT" at bounding box center [400, 280] width 63 height 24
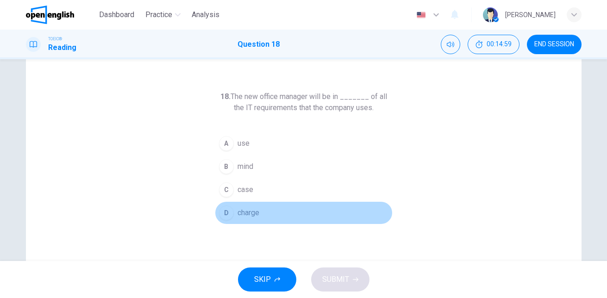
click at [249, 219] on button "D charge" at bounding box center [304, 212] width 178 height 23
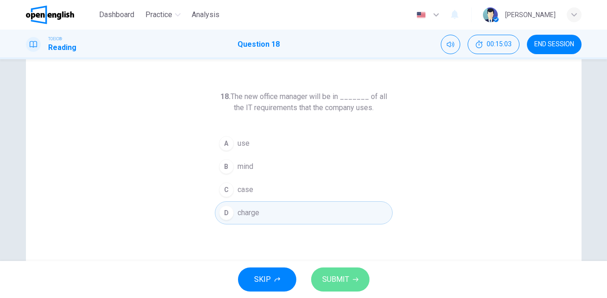
click at [344, 278] on span "SUBMIT" at bounding box center [335, 279] width 27 height 13
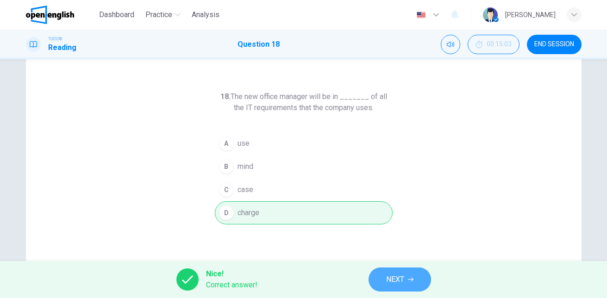
click at [409, 284] on button "NEXT" at bounding box center [400, 280] width 63 height 24
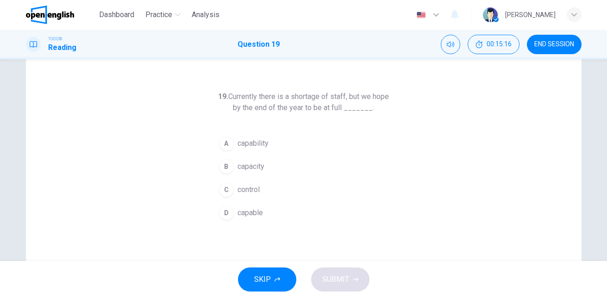
click at [256, 170] on span "capacity" at bounding box center [251, 166] width 27 height 11
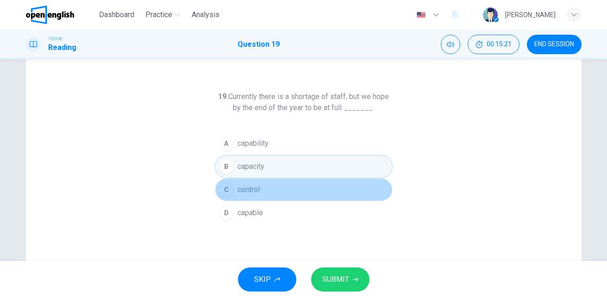
click at [251, 189] on span "control" at bounding box center [249, 189] width 22 height 11
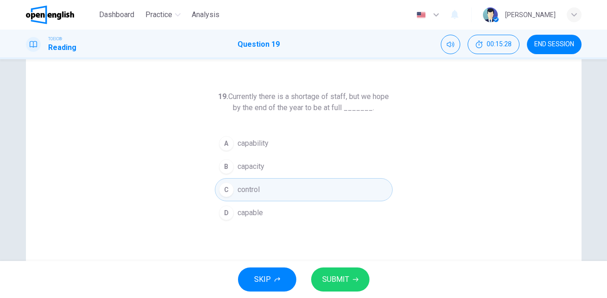
click at [311, 98] on h6 "19. Currently there is a shortage of staff, but we hope by the end of the year …" at bounding box center [304, 102] width 178 height 22
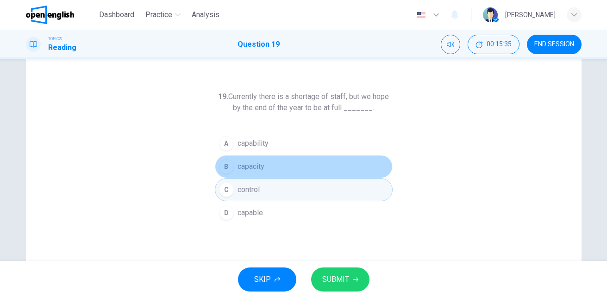
click at [256, 160] on button "B capacity" at bounding box center [304, 166] width 178 height 23
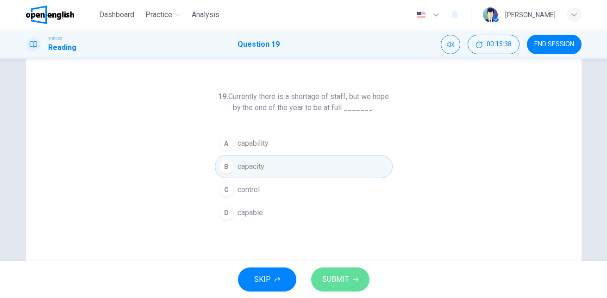
click at [353, 277] on icon "button" at bounding box center [356, 280] width 6 height 6
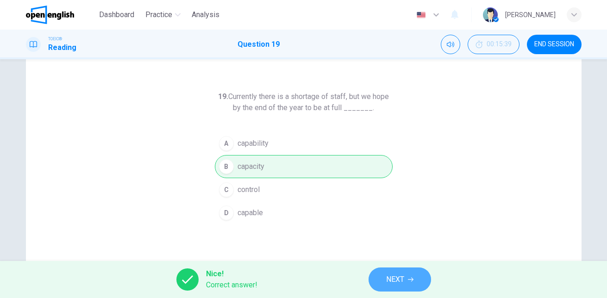
click at [387, 283] on span "NEXT" at bounding box center [395, 279] width 18 height 13
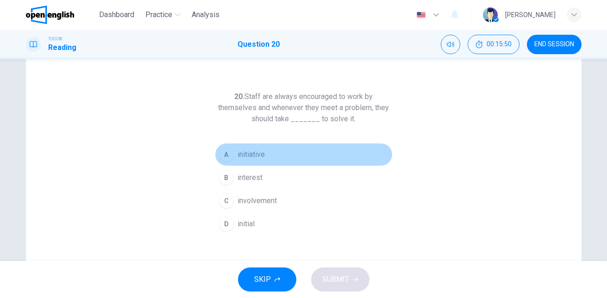
click at [264, 159] on button "A initiative" at bounding box center [304, 154] width 178 height 23
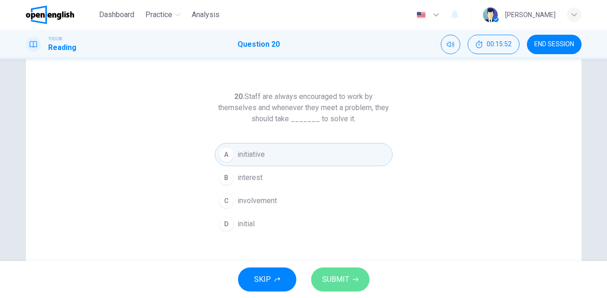
click at [344, 271] on button "SUBMIT" at bounding box center [340, 280] width 58 height 24
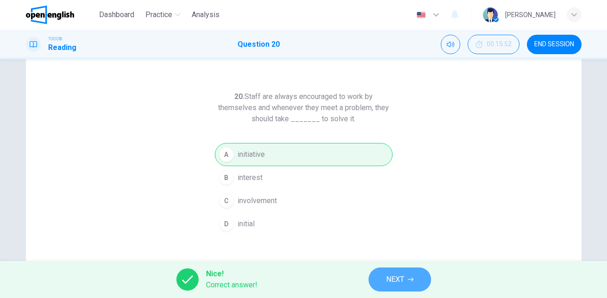
click at [390, 276] on span "NEXT" at bounding box center [395, 279] width 18 height 13
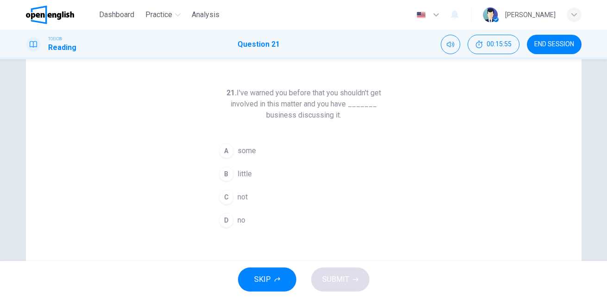
scroll to position [26, 0]
click at [554, 51] on button "END SESSION" at bounding box center [554, 44] width 55 height 19
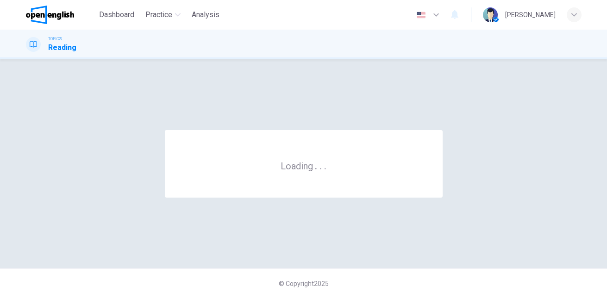
scroll to position [0, 0]
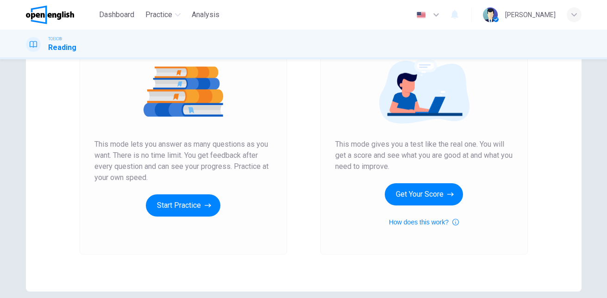
scroll to position [107, 0]
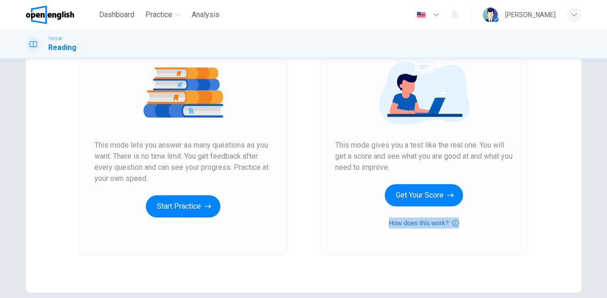
click at [422, 225] on button "How does this work?" at bounding box center [424, 223] width 70 height 11
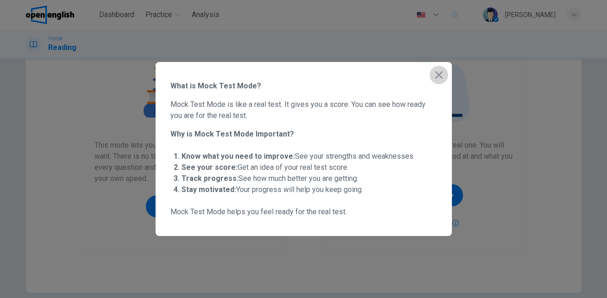
click at [445, 76] on button "button" at bounding box center [439, 75] width 19 height 19
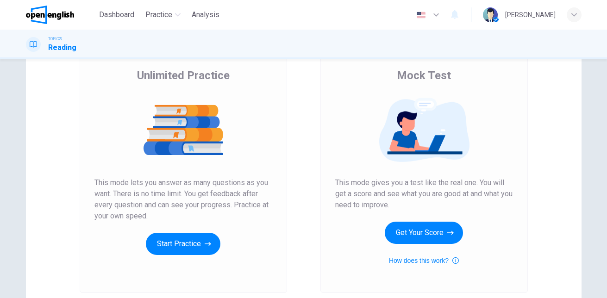
scroll to position [0, 0]
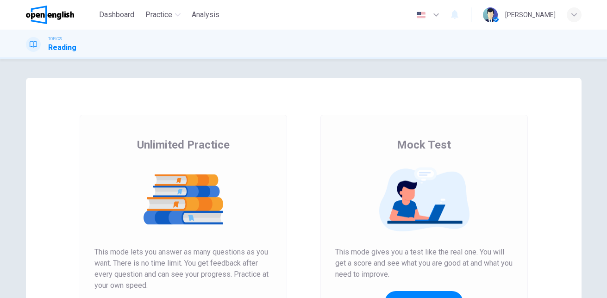
click at [64, 14] on img at bounding box center [50, 15] width 49 height 19
